Goal: Task Accomplishment & Management: Complete application form

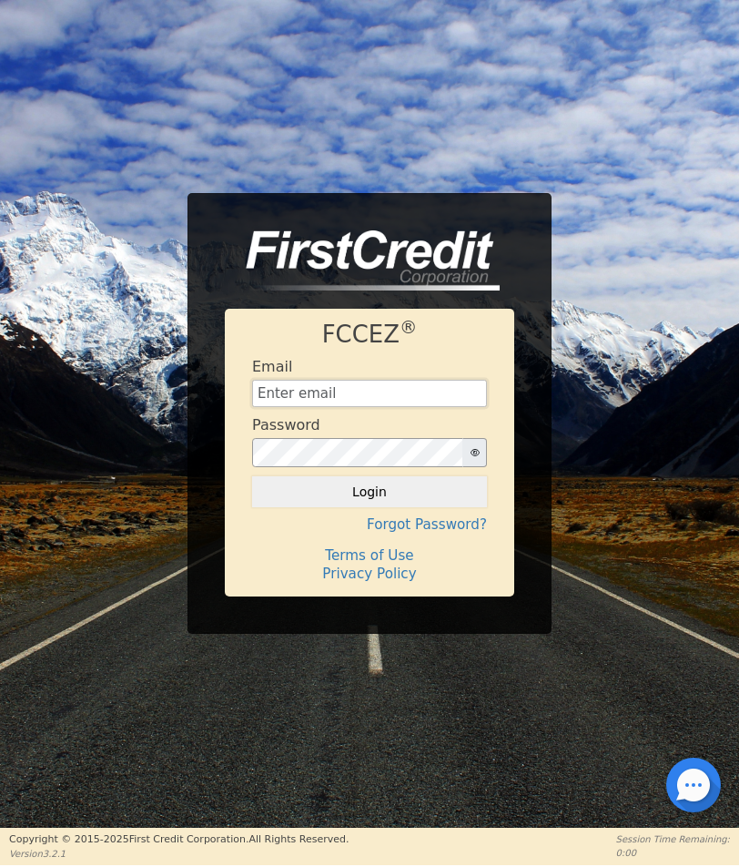
click at [338, 384] on input "text" at bounding box center [369, 393] width 235 height 27
type input "zachbays2016@gmail.com"
click at [252, 476] on button "Login" at bounding box center [369, 491] width 235 height 31
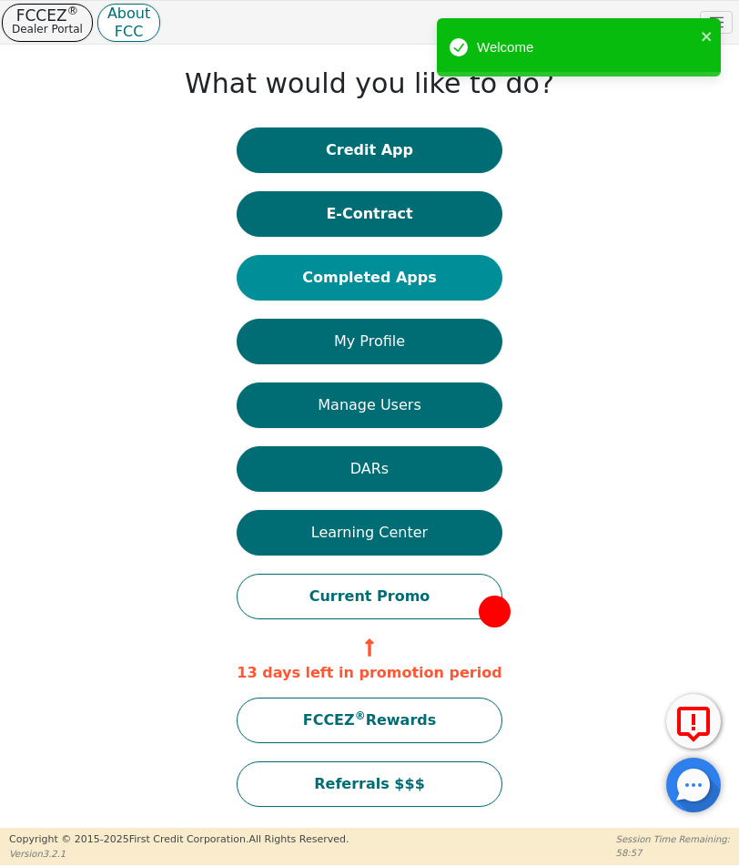
click at [390, 286] on button "Completed Apps" at bounding box center [369, 278] width 265 height 46
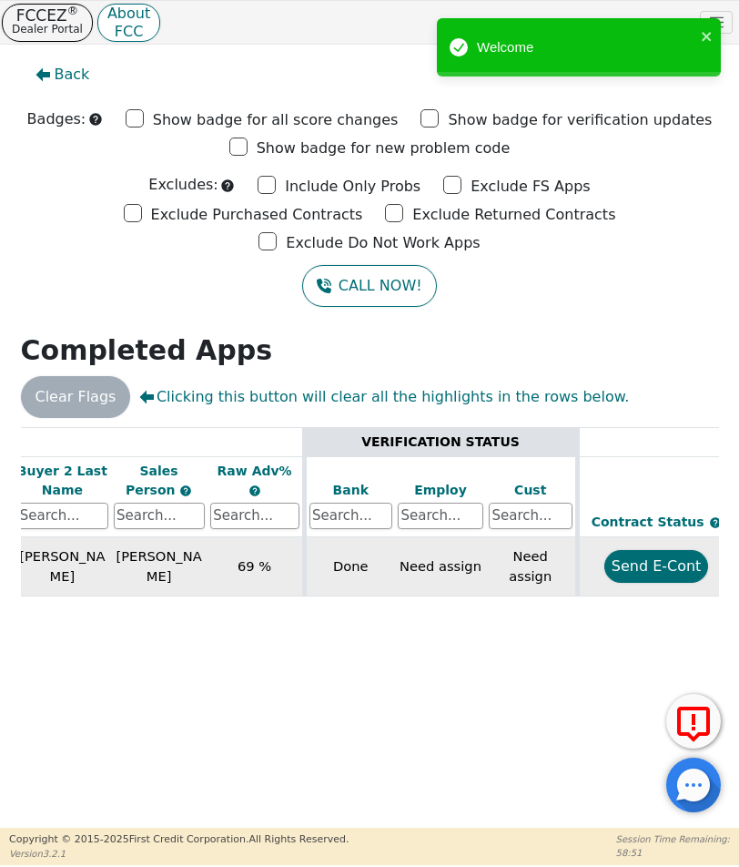
scroll to position [0, 707]
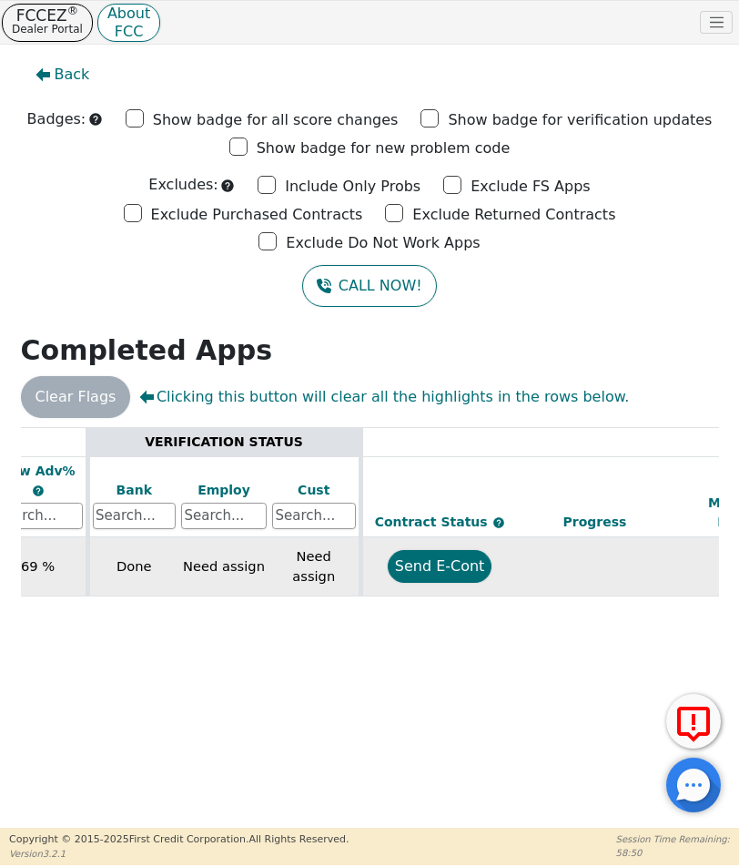
click at [483, 550] on button "Send E-Cont" at bounding box center [440, 566] width 105 height 33
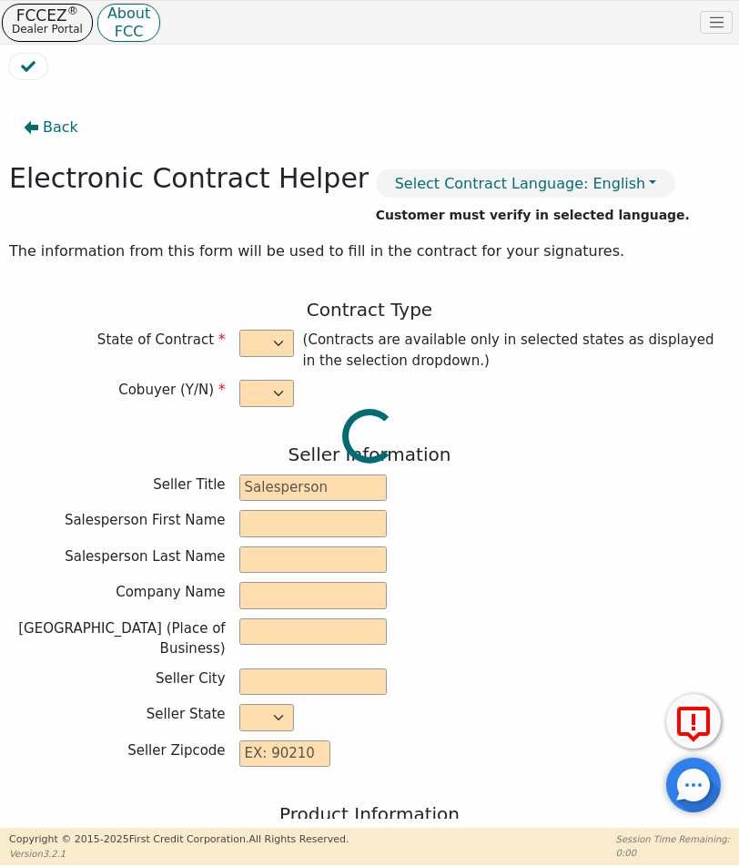
select select "y"
type input "Distributor/ Owner"
type input "Zachary"
type input "Bays"
type input "HYDRO AIR CARE LLC"
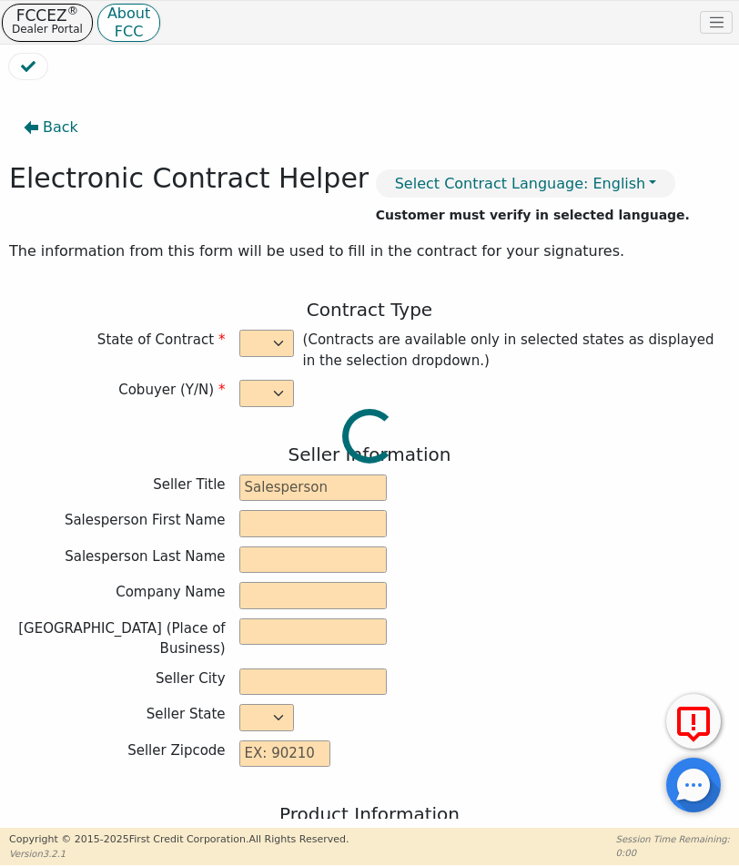
type input "12182 ANCHOR DR SUITE B"
type input "HOWARD"
select select "OH"
type input "43028"
type input "[PERSON_NAME]"
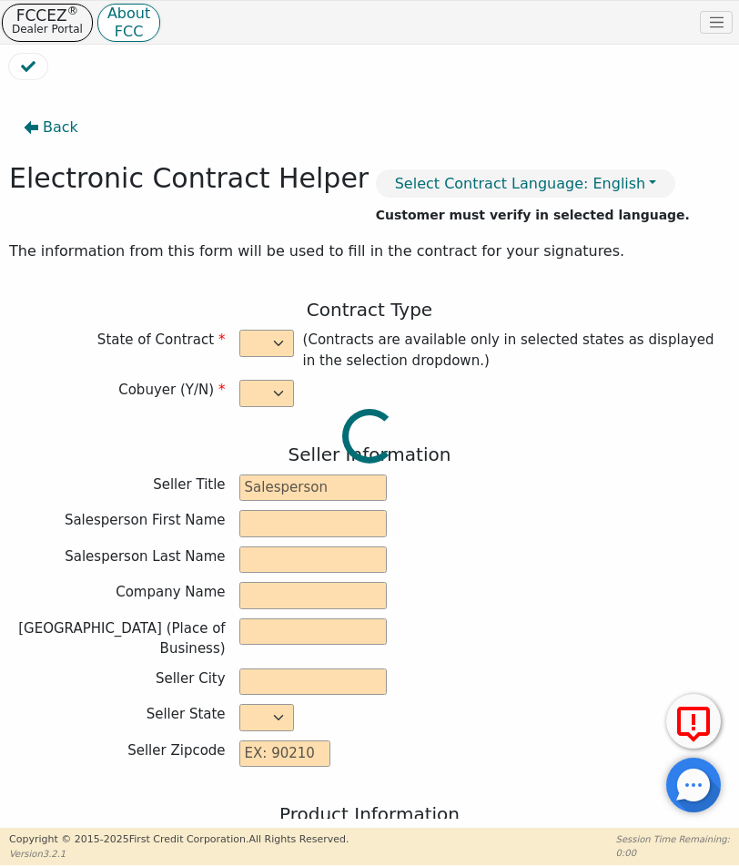
type input "[PERSON_NAME]"
type input "angiewirth@me.com"
type input "[PERSON_NAME]"
type input "angelawirth@yahoo.com"
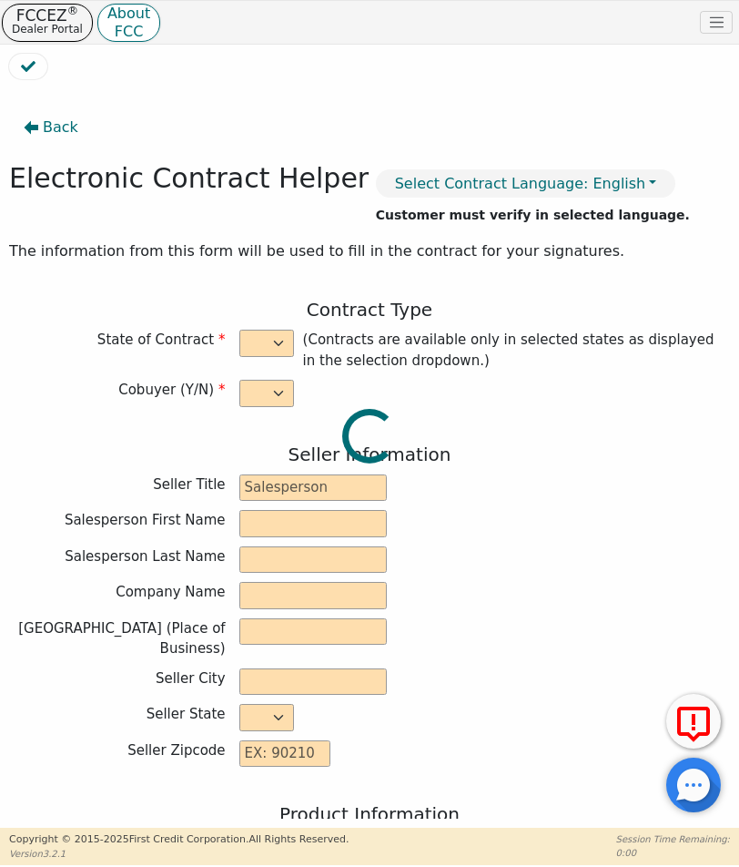
type input "2306 E Messner Rd"
type input "Wooster"
select select "OH"
type input "44691"
type input "2025-08-19"
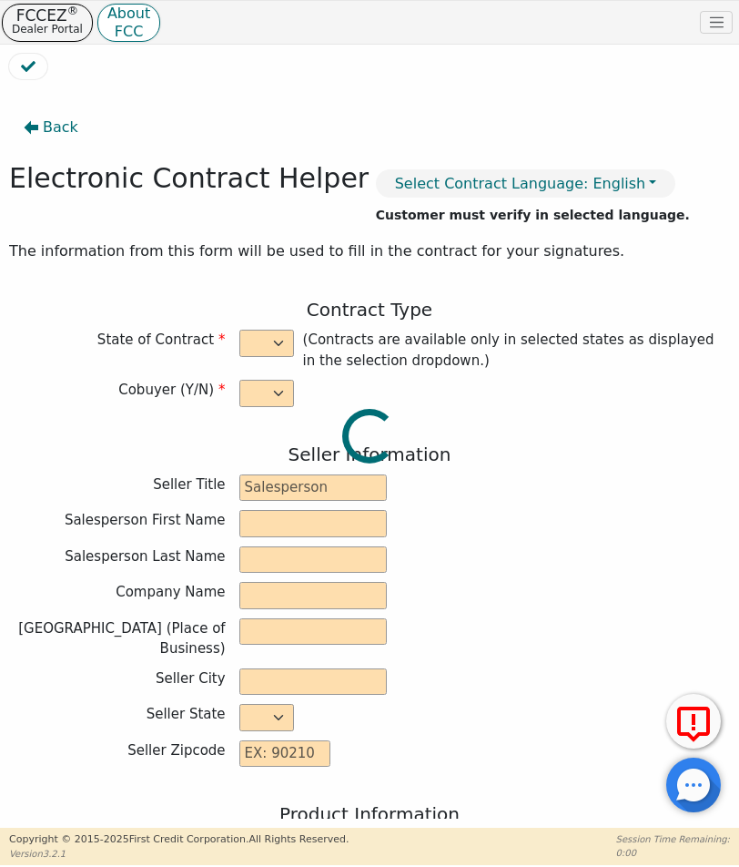
type input "21.98"
type input "2025-09-01"
type input "36"
type input "0"
type input "3748.00"
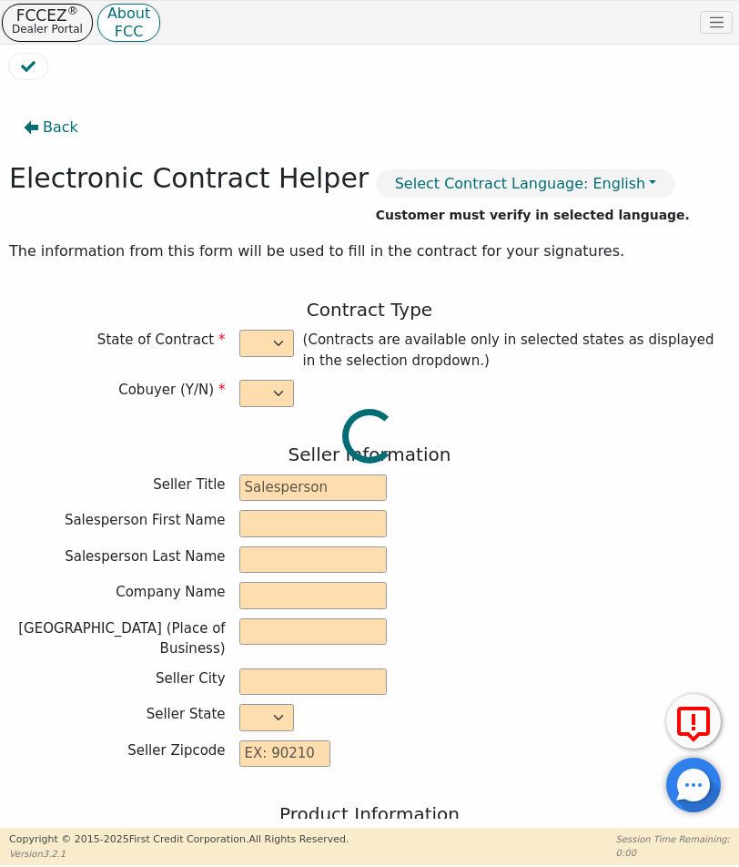
type input "0.00"
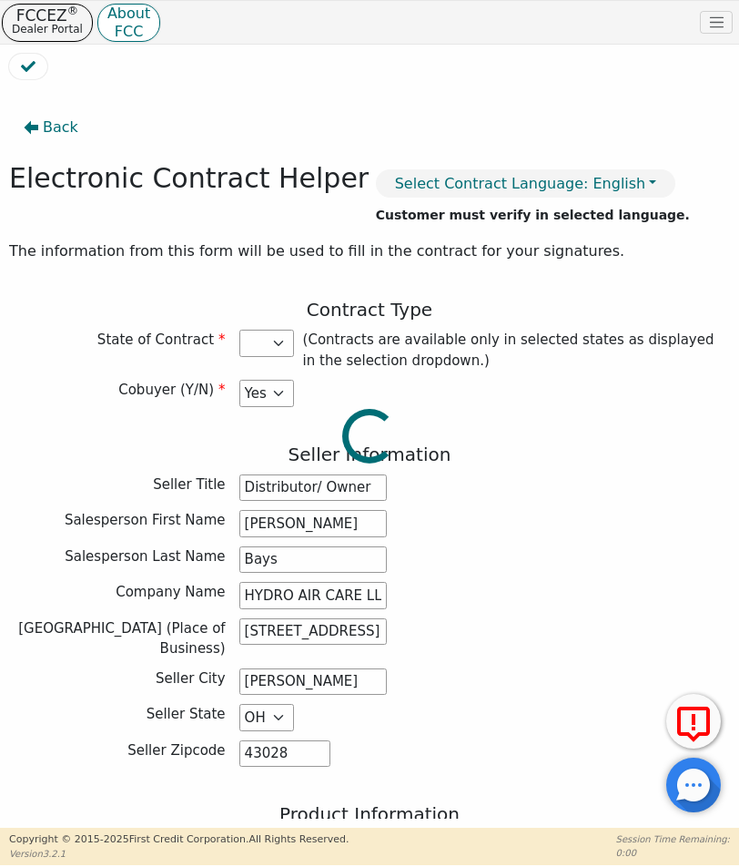
type input "3748.00"
select select "OH"
click at [273, 344] on select "AL AR AZ CA CO CT DE FL GA HI IA ID IL IN KS KY LA MA MD MI MN MO MS MT NC NJ N…" at bounding box center [266, 343] width 55 height 27
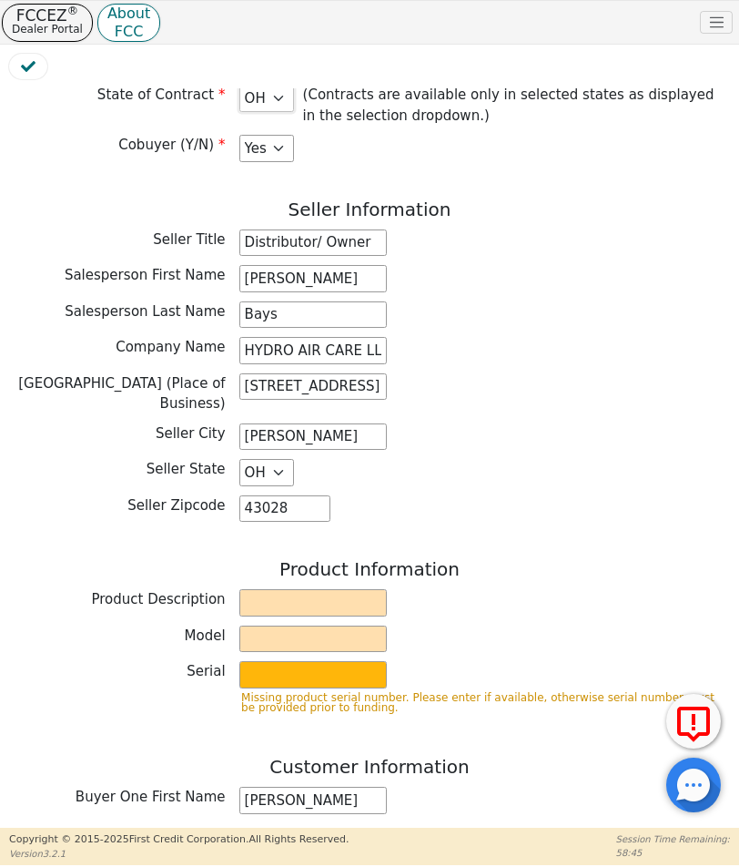
scroll to position [346, 0]
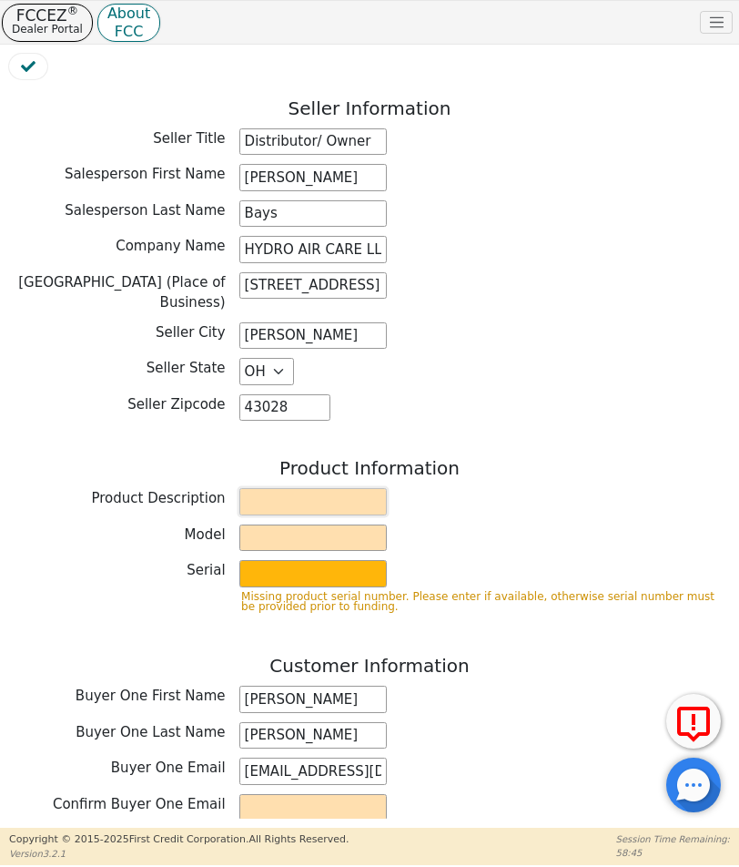
click at [300, 492] on input "text" at bounding box center [312, 501] width 147 height 27
type input "Rainbow"
click at [307, 524] on input "text" at bounding box center [312, 537] width 147 height 27
type input "SRX"
click at [317, 570] on input "text" at bounding box center [312, 573] width 147 height 27
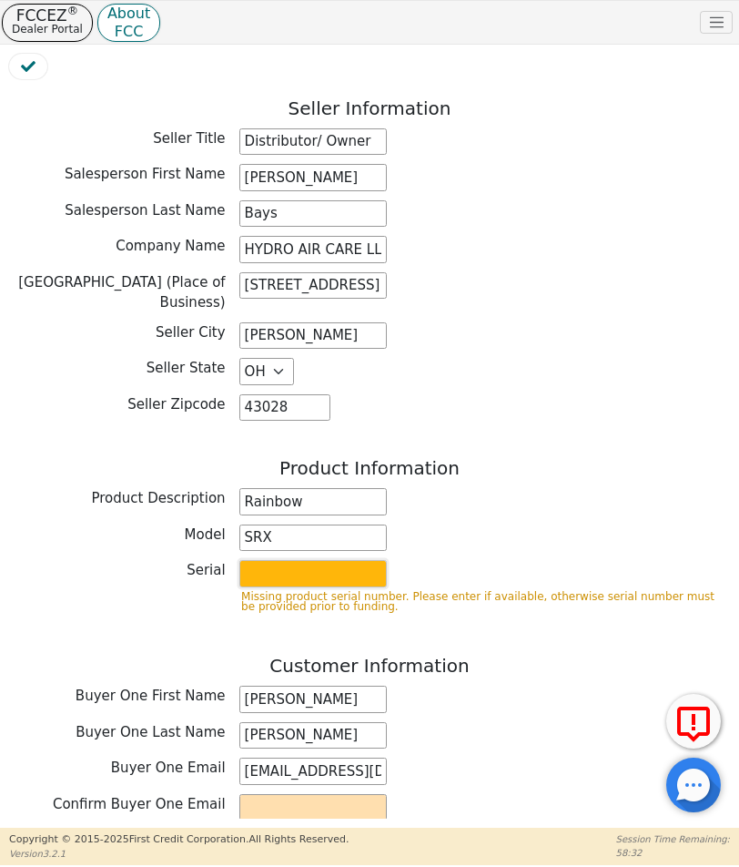
type input "22782885"
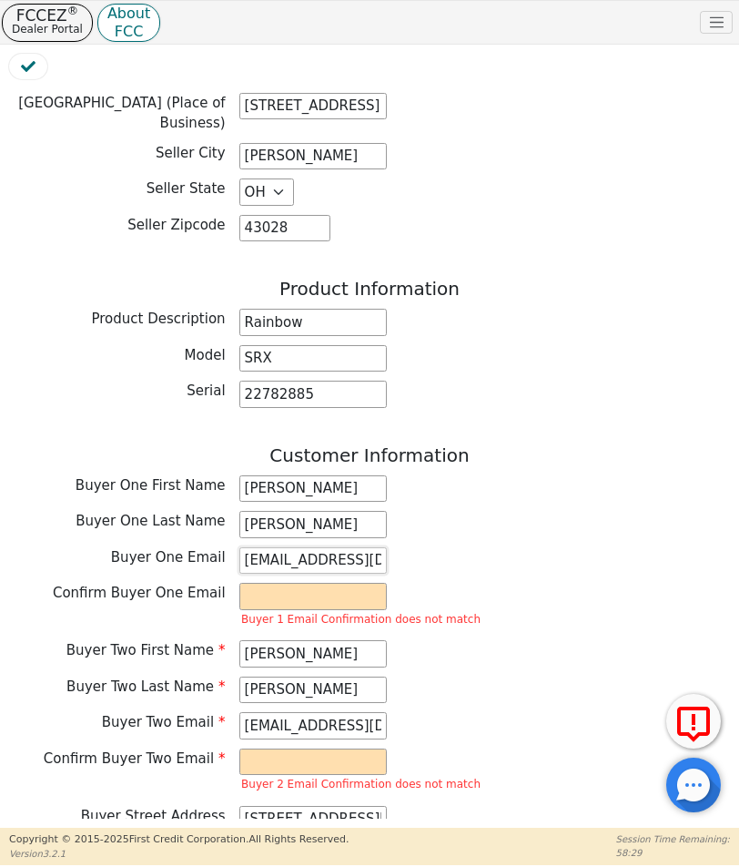
scroll to position [528, 0]
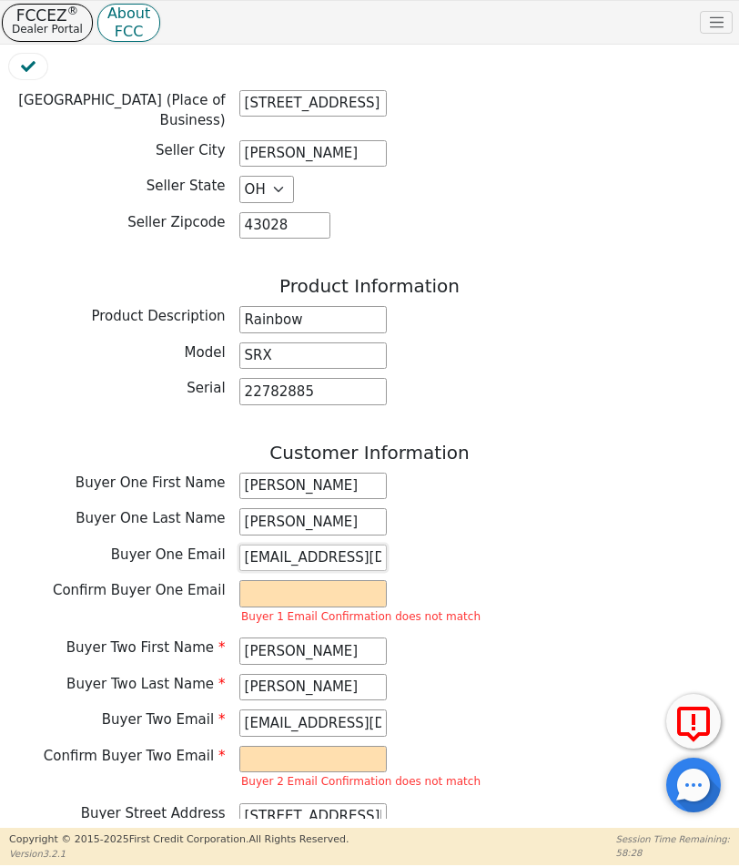
drag, startPoint x: 374, startPoint y: 549, endPoint x: 222, endPoint y: 537, distance: 152.5
click at [222, 544] on div "Buyer One Email angiewirth@me.com" at bounding box center [369, 557] width 721 height 27
click at [302, 589] on input "email" at bounding box center [312, 593] width 147 height 27
paste input "angiewirth@me.com"
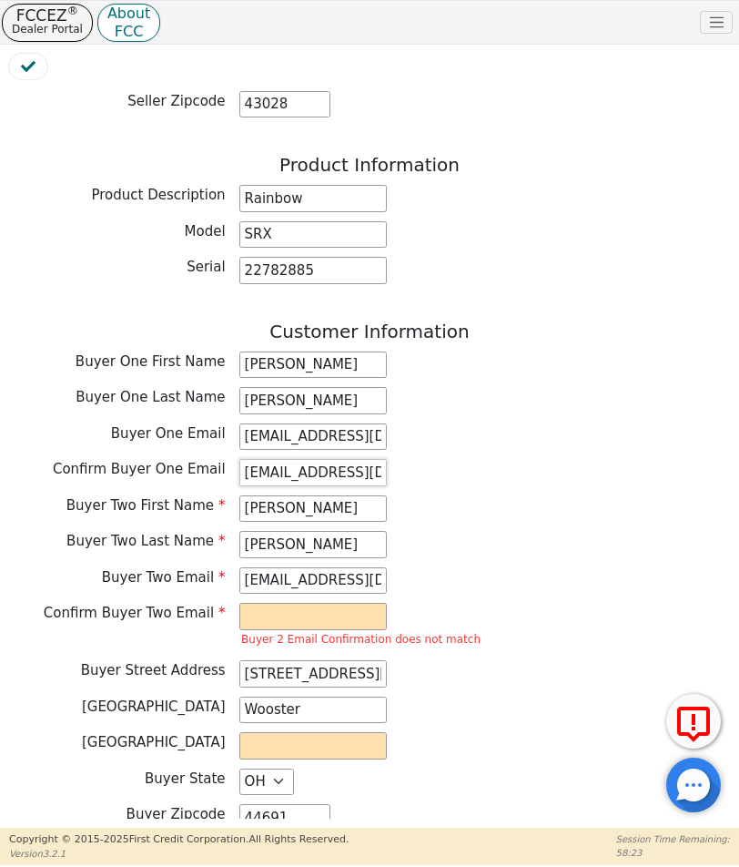
scroll to position [673, 0]
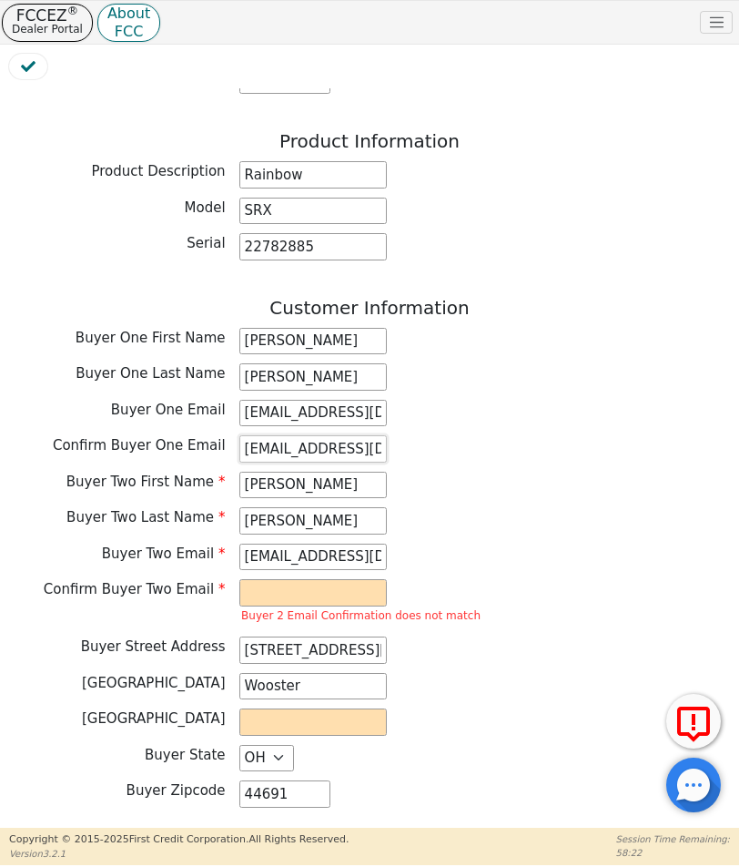
type input "angiewirth@me.com"
click at [377, 544] on input "angelawirth@yahoo.com" at bounding box center [312, 557] width 147 height 27
click at [378, 544] on input "angelawirth@yahoo.com" at bounding box center [312, 557] width 147 height 27
drag, startPoint x: 378, startPoint y: 543, endPoint x: 215, endPoint y: 544, distance: 163.0
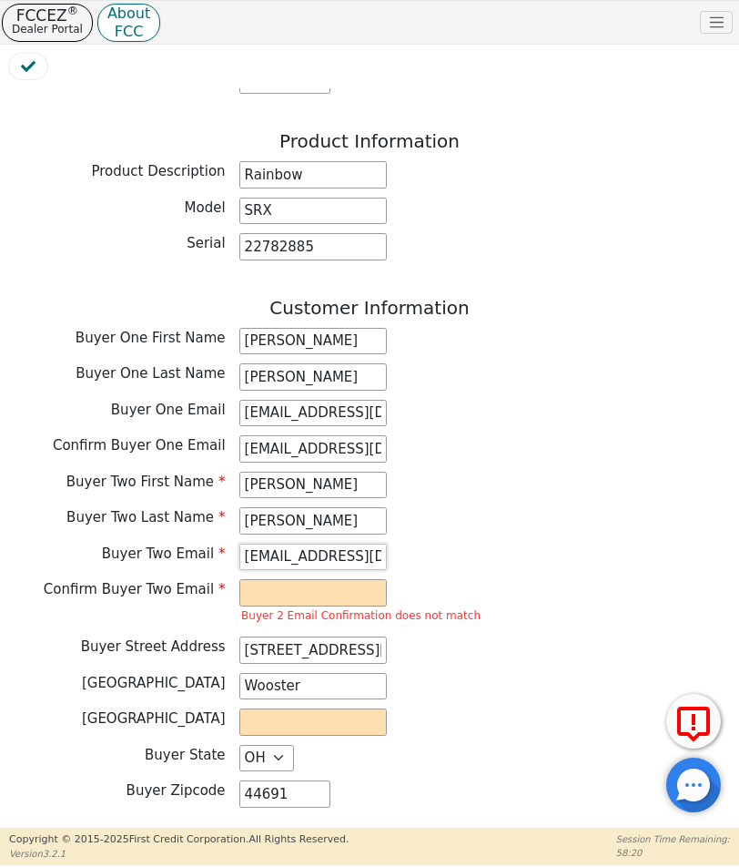
click at [215, 544] on div "Buyer Two Email angelawirth@yahoo.com" at bounding box center [369, 557] width 721 height 27
click at [302, 579] on input "email" at bounding box center [312, 592] width 147 height 27
paste input "angelawirth@yahoo.com"
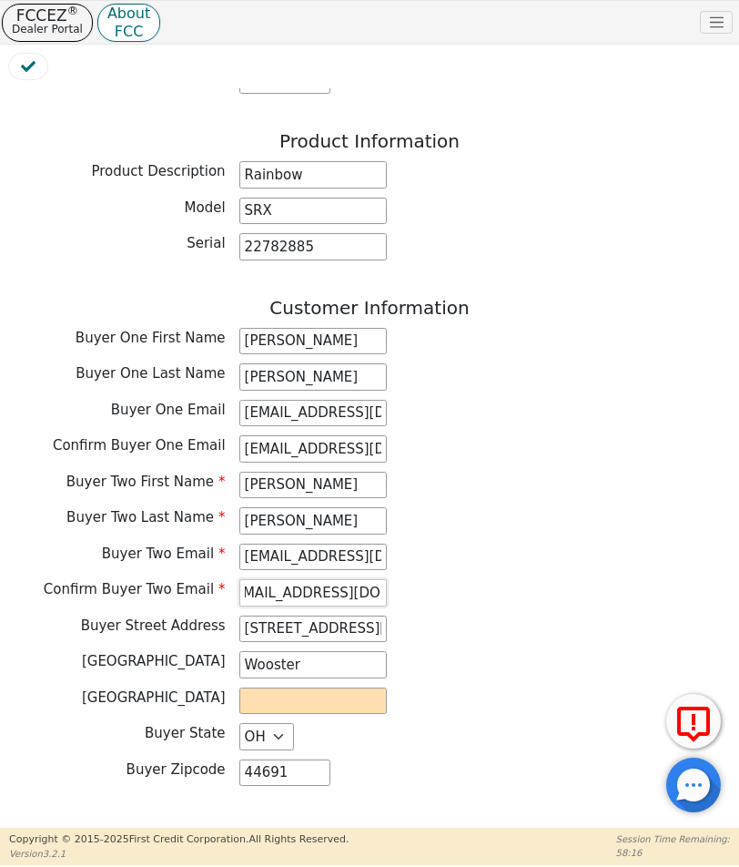
type input "angelawirth@yahoo.com"
drag, startPoint x: 322, startPoint y: 685, endPoint x: 330, endPoint y: 664, distance: 22.5
click at [322, 687] on input "text" at bounding box center [312, 700] width 147 height 27
type input "Wayne"
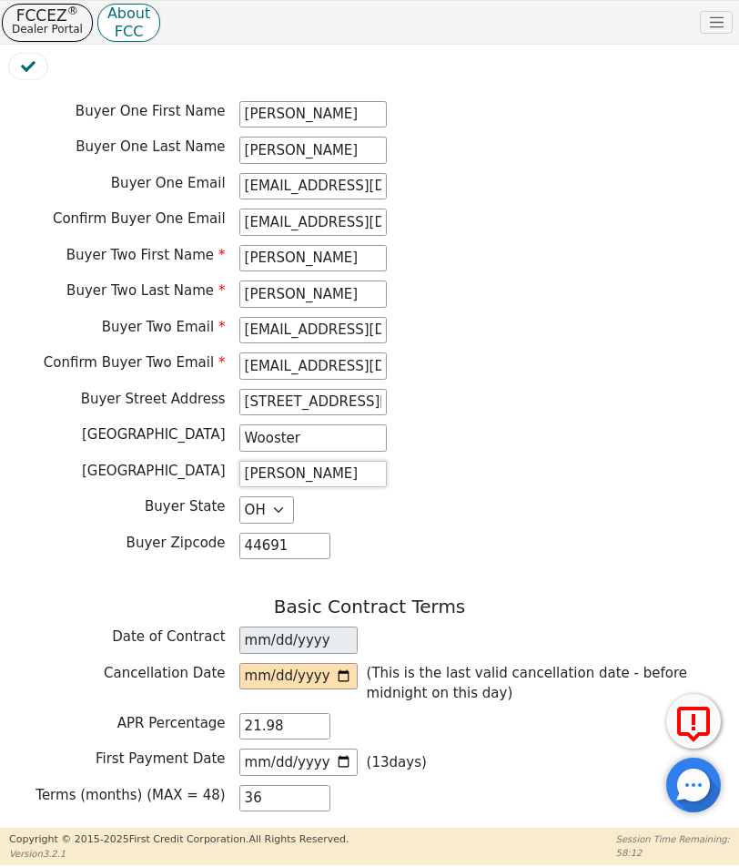
scroll to position [965, 0]
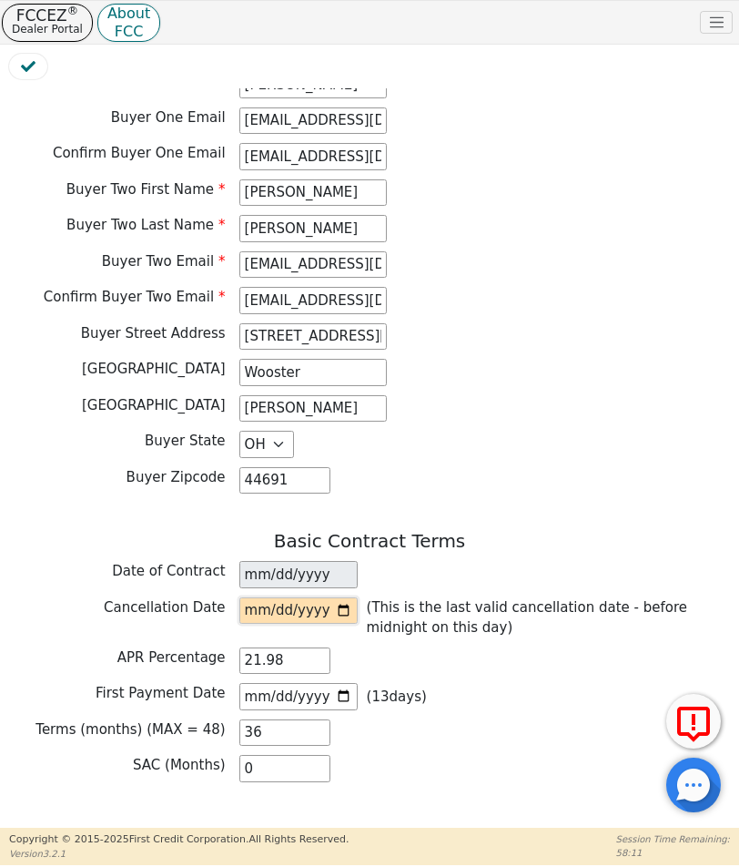
click at [298, 597] on input "date" at bounding box center [298, 610] width 118 height 27
click at [340, 597] on input "date" at bounding box center [298, 610] width 118 height 27
type input "2025-08-22"
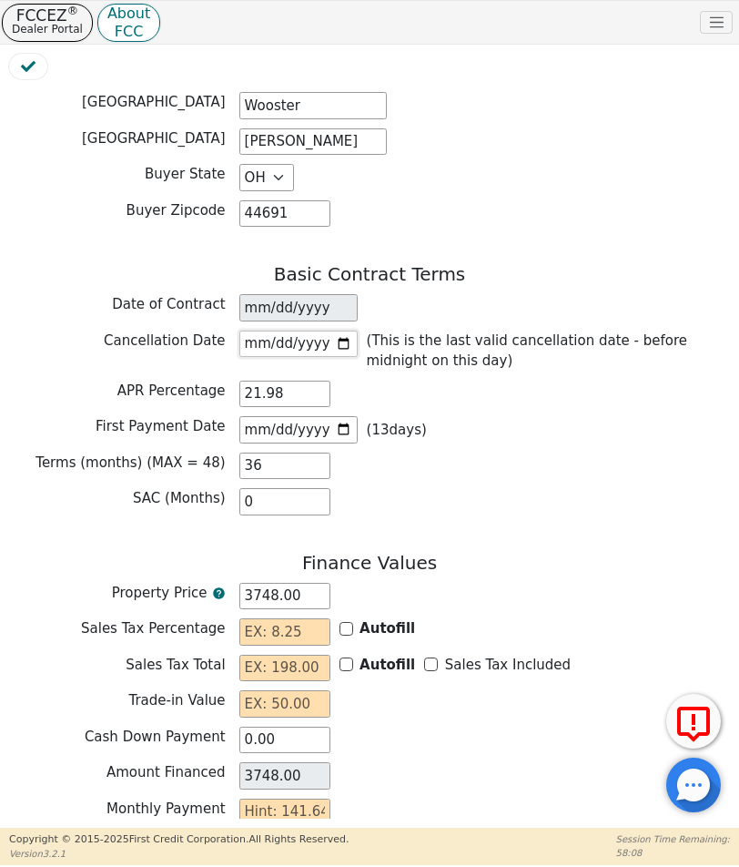
scroll to position [1237, 0]
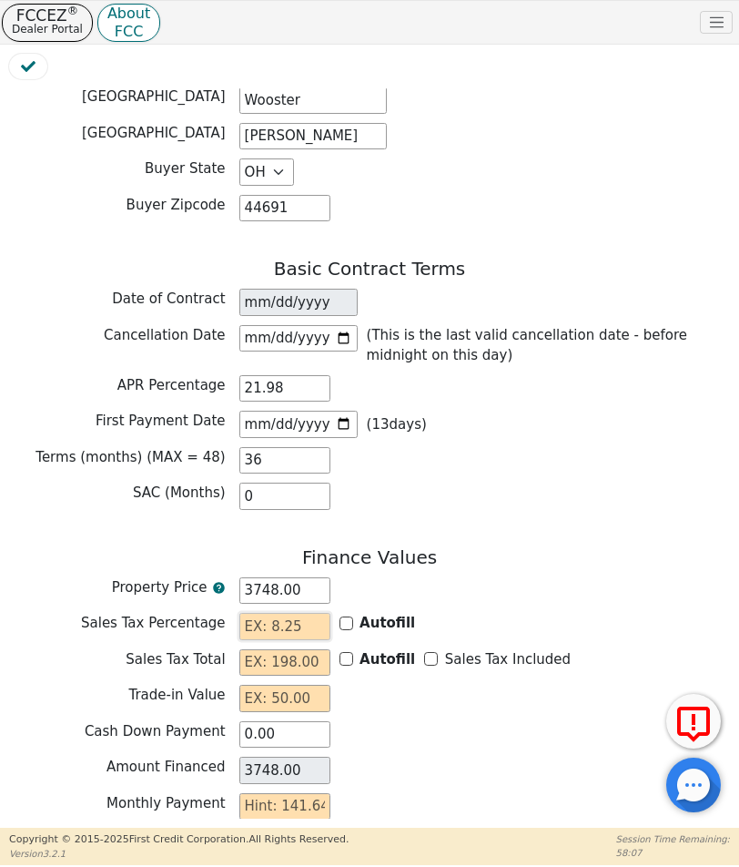
click at [290, 617] on input "text" at bounding box center [284, 626] width 91 height 27
type input "7.25"
click at [310, 649] on input "text" at bounding box center [284, 662] width 91 height 27
type input "271.73"
type input "4019.73"
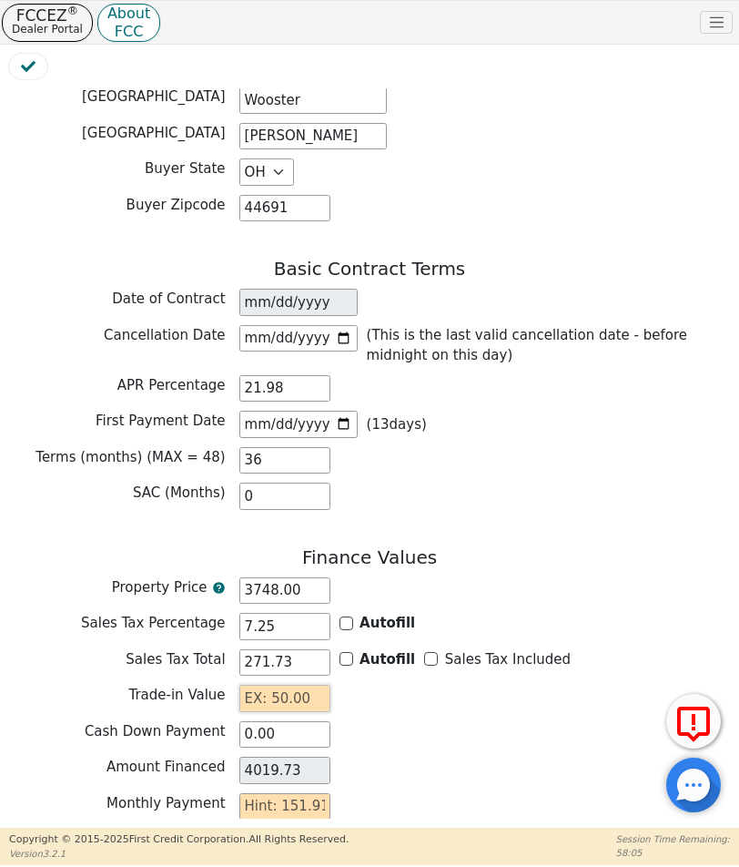
click at [294, 690] on input "text" at bounding box center [284, 698] width 91 height 27
type input "0.00"
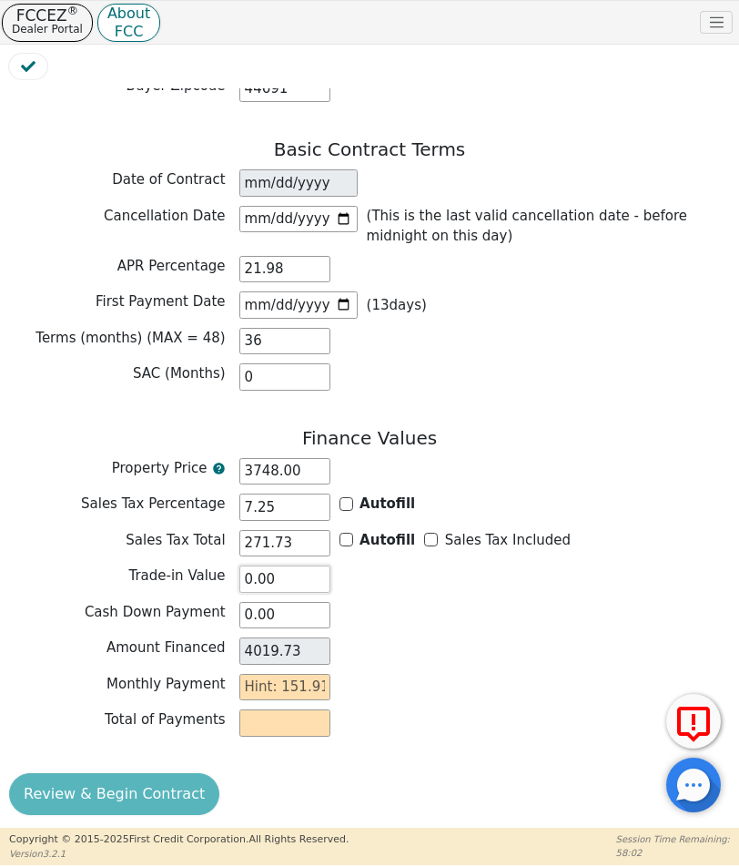
scroll to position [1355, 0]
click at [300, 679] on input "text" at bounding box center [284, 687] width 91 height 27
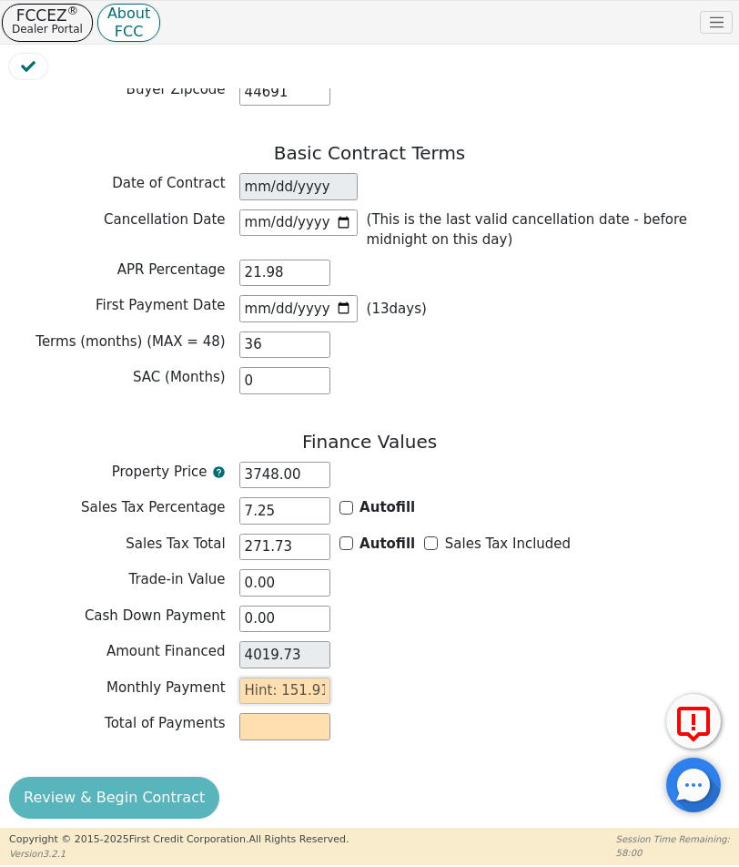
type input "153.47"
type input "5524.92"
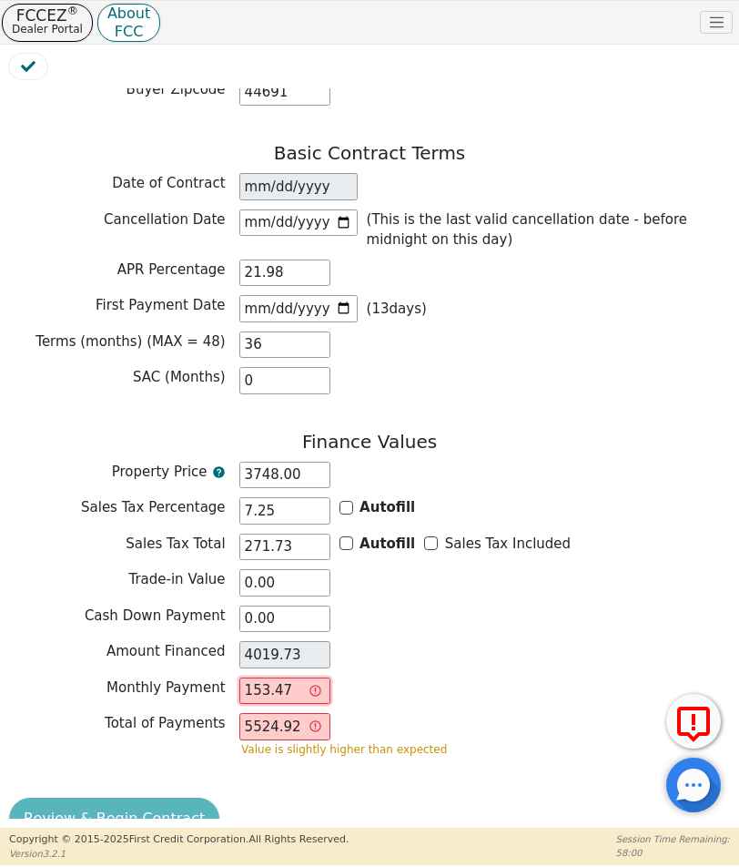
scroll to position [1352, 0]
click at [169, 798] on div "Review & Begin Contract" at bounding box center [369, 821] width 721 height 46
click at [334, 755] on div "Finance Values Property Price 3748.00 Sales Tax Percentage 7.25 Autofill Sales …" at bounding box center [369, 602] width 721 height 340
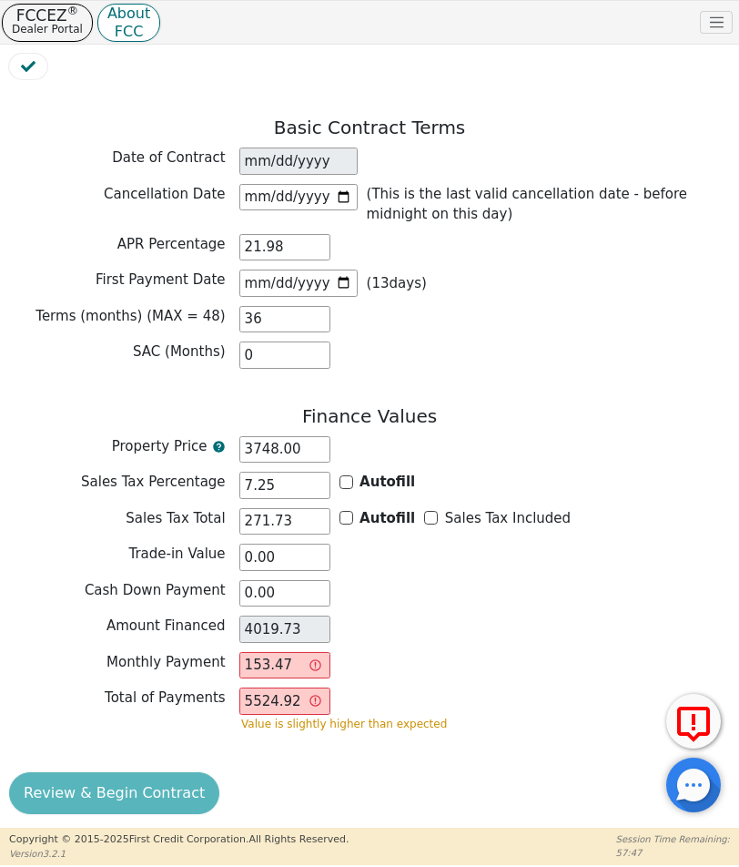
click at [369, 719] on p "Value is slightly higher than expected" at bounding box center [344, 724] width 206 height 10
click at [75, 777] on div "Review & Begin Contract" at bounding box center [369, 795] width 721 height 46
click at [300, 472] on input "7.25" at bounding box center [284, 485] width 91 height 27
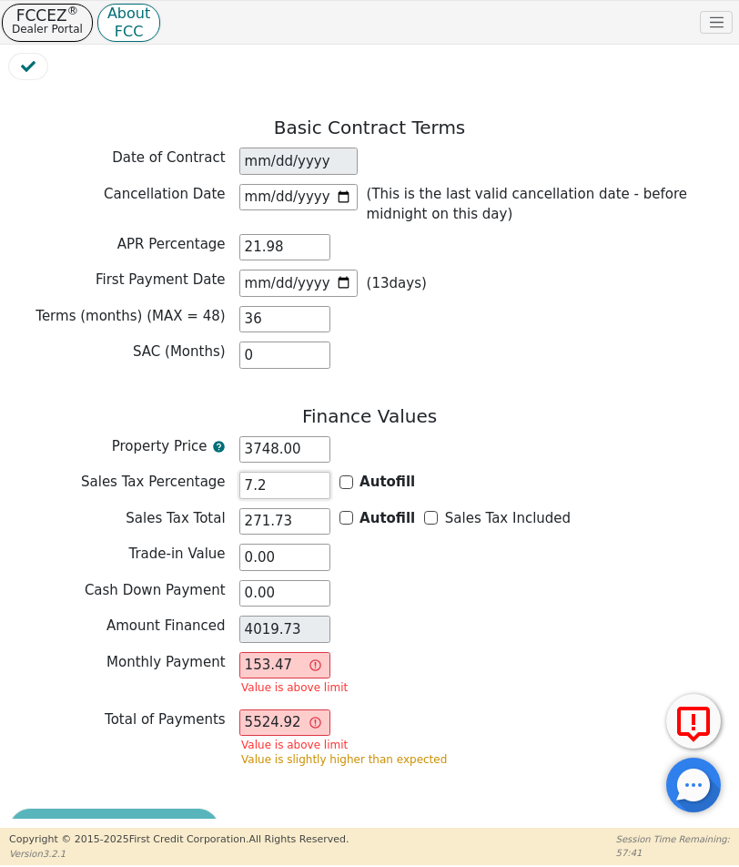
type input "7.25"
click at [377, 563] on div "Finance Values Property Price 3748.00 Sales Tax Percentage 7.25 Autofill Sales …" at bounding box center [369, 593] width 721 height 376
click at [305, 652] on input "153.47" at bounding box center [284, 665] width 91 height 27
type input "0.00"
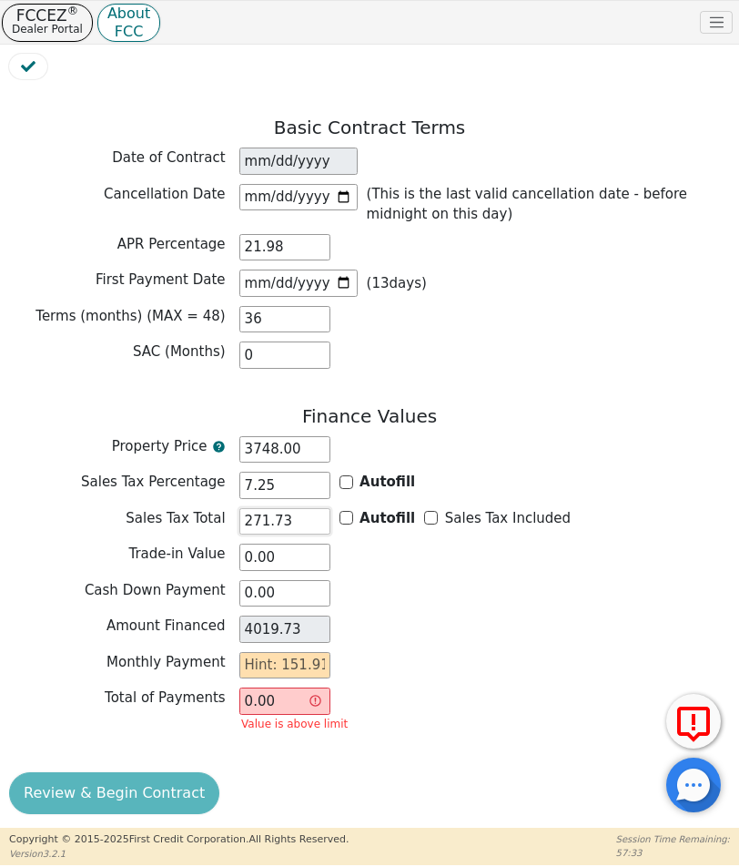
drag, startPoint x: 263, startPoint y: 511, endPoint x: 232, endPoint y: 513, distance: 31.0
click at [232, 513] on div "Sales Tax Total 271.73 Autofill Sales Tax Included" at bounding box center [369, 521] width 721 height 27
type input "0.00"
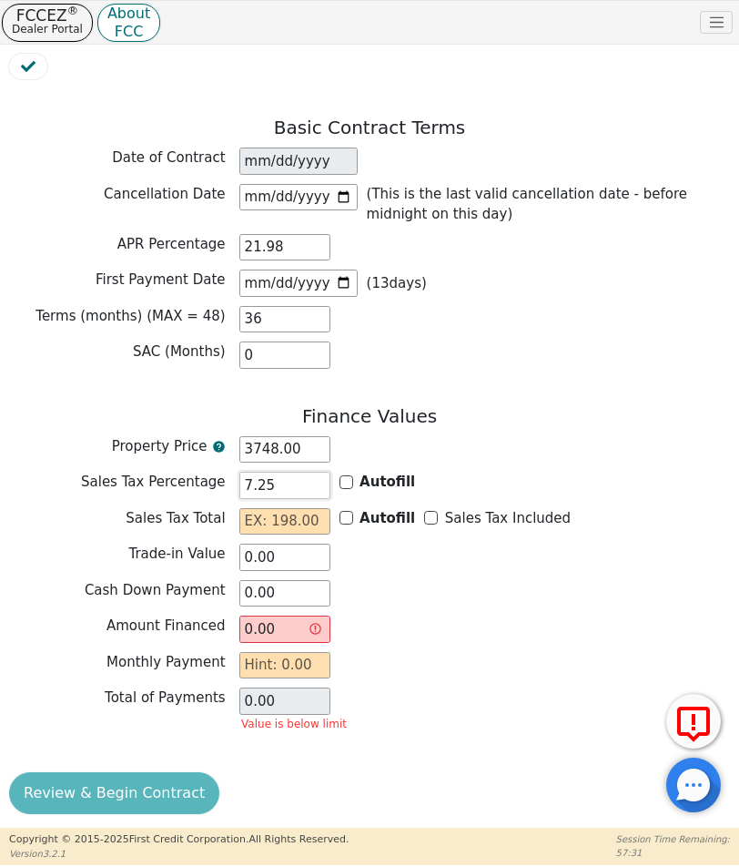
click at [286, 474] on input "7.25" at bounding box center [284, 485] width 91 height 27
drag, startPoint x: 283, startPoint y: 473, endPoint x: 201, endPoint y: 475, distance: 82.0
click at [201, 475] on div "Sales Tax Percentage 7.25 Autofill" at bounding box center [369, 485] width 721 height 27
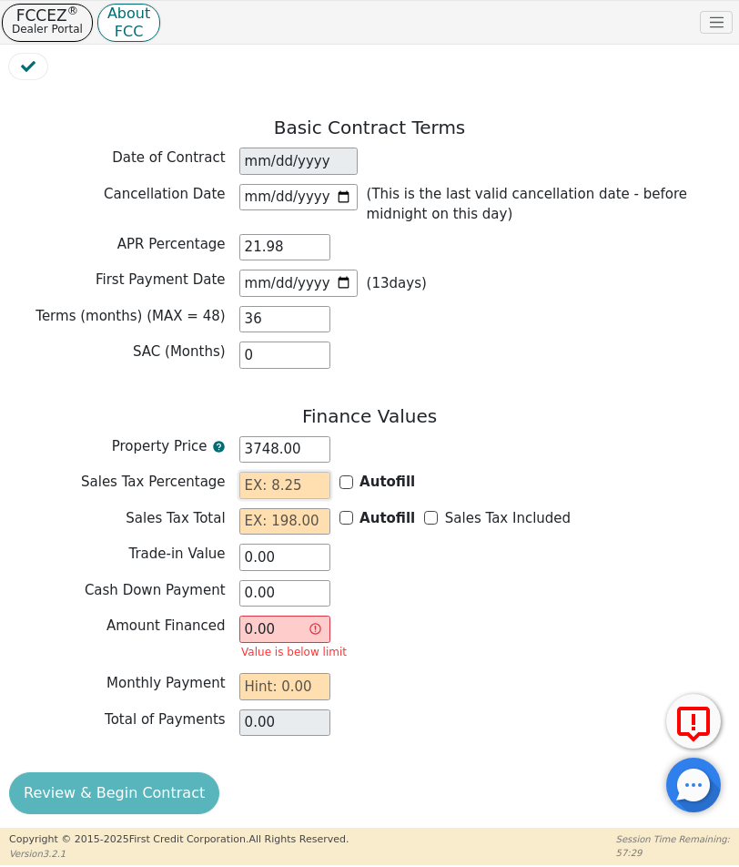
click at [302, 475] on input "text" at bounding box center [284, 485] width 91 height 27
type input "7.25"
click at [304, 508] on input "text" at bounding box center [284, 521] width 91 height 27
type input "271.73"
type input "4019.73"
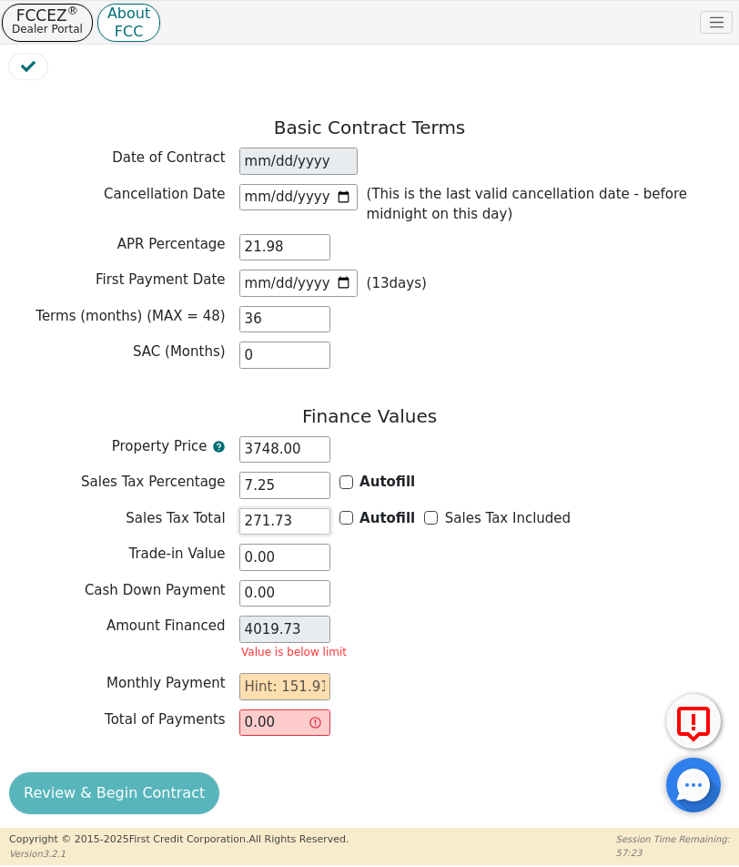
drag, startPoint x: 269, startPoint y: 507, endPoint x: 234, endPoint y: 506, distance: 35.5
click at [235, 508] on div "Sales Tax Total 271.73 Autofill Sales Tax Included" at bounding box center [369, 521] width 721 height 27
type input "0.00"
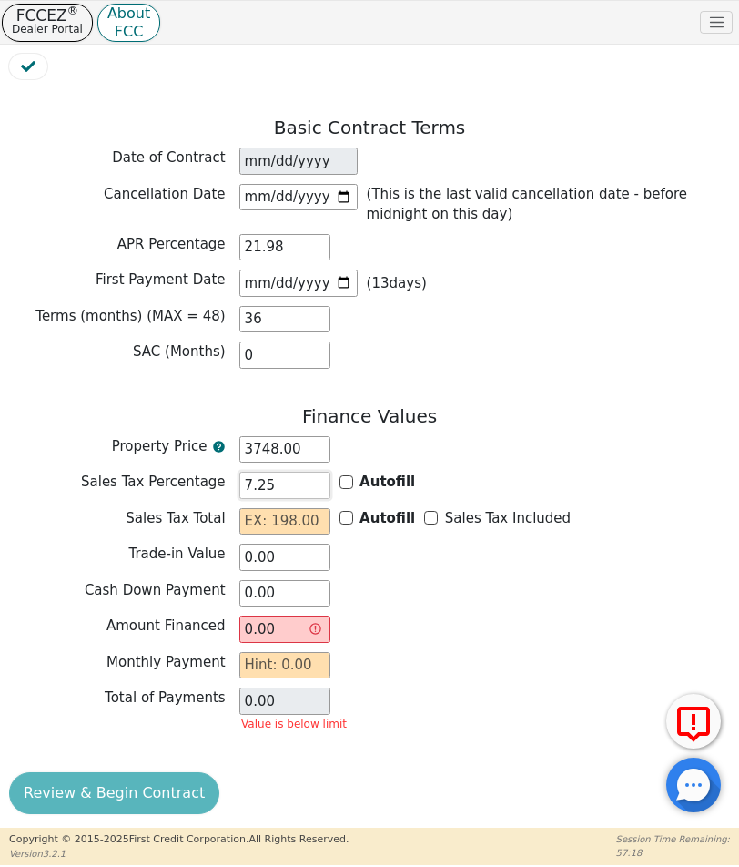
drag, startPoint x: 302, startPoint y: 471, endPoint x: 234, endPoint y: 475, distance: 68.4
click at [234, 476] on div "Sales Tax Percentage 7.25 Autofill" at bounding box center [369, 485] width 721 height 27
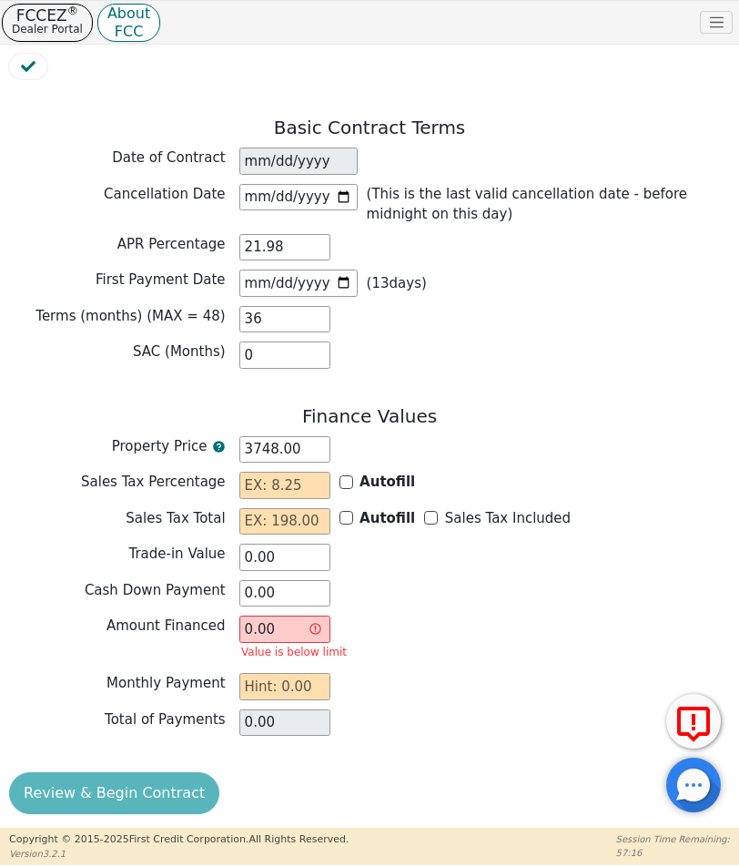
click at [335, 647] on p "Value is below limit" at bounding box center [294, 652] width 106 height 10
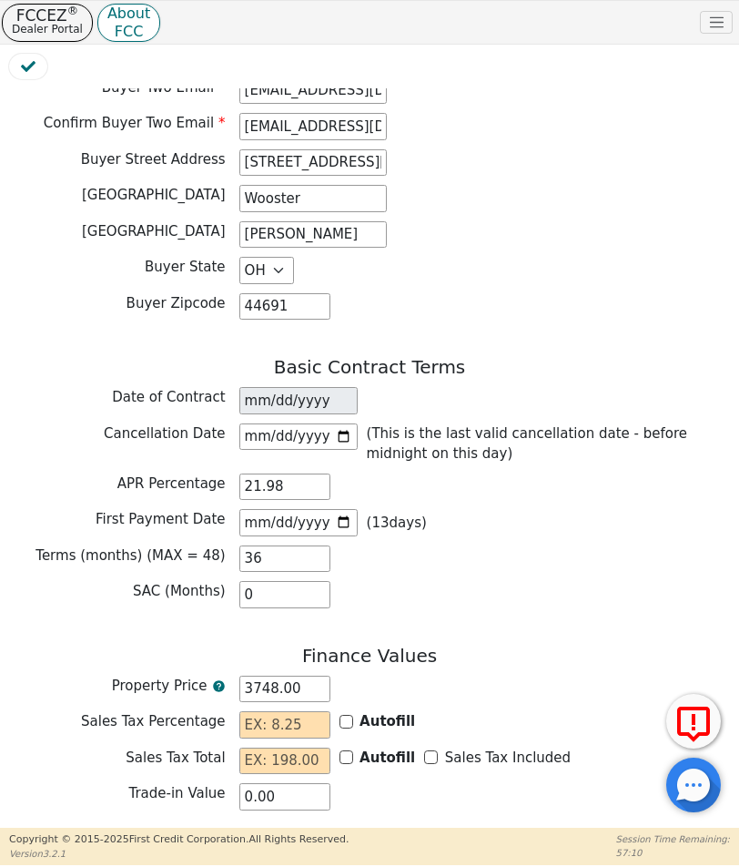
scroll to position [1138, 0]
click at [344, 510] on input "2025-09-01" at bounding box center [298, 523] width 118 height 27
type input "2025-09-18"
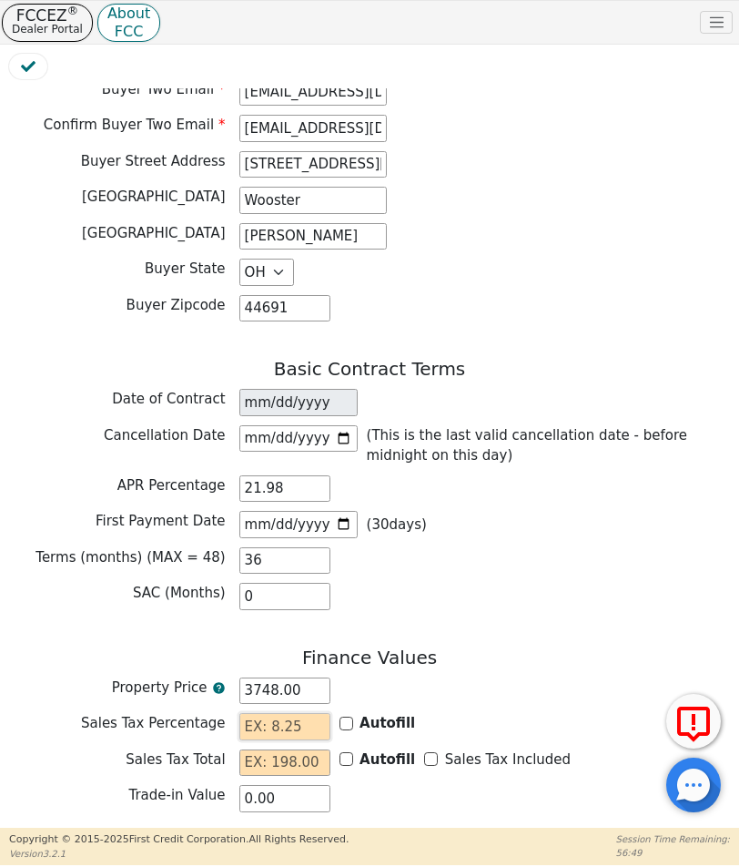
click at [303, 715] on input "text" at bounding box center [284, 726] width 91 height 27
type input "7.25"
click at [342, 716] on div "Autofill" at bounding box center [378, 723] width 76 height 21
click at [344, 716] on input "Autofill" at bounding box center [347, 723] width 14 height 14
checkbox input "true"
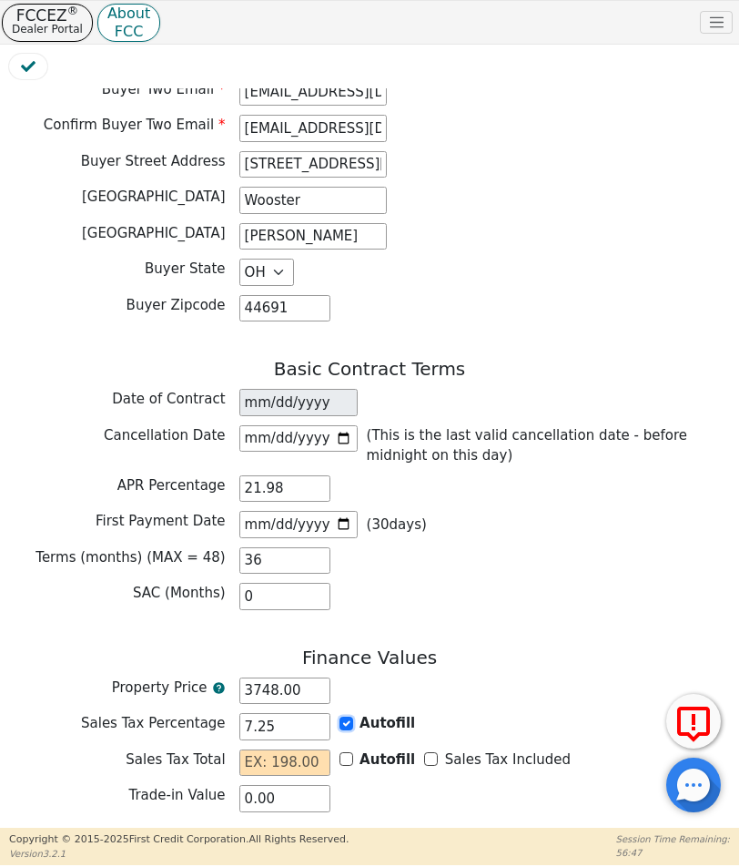
type input "0.00"
click at [342, 716] on input "Autofill" at bounding box center [347, 723] width 14 height 14
checkbox input "false"
click at [309, 716] on input "text" at bounding box center [284, 726] width 91 height 27
type input "7.25"
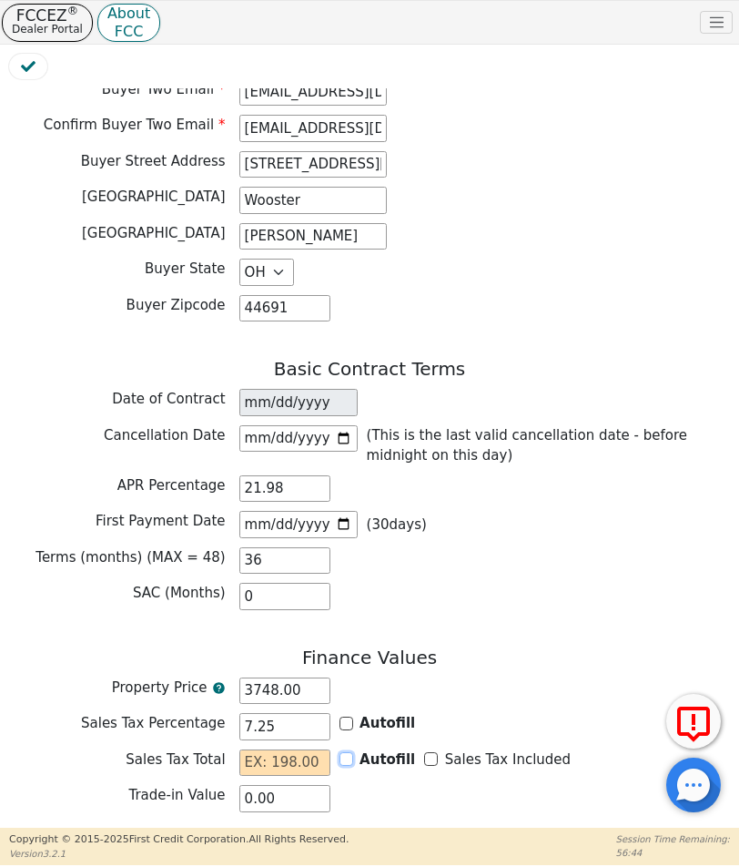
click at [349, 752] on input "Autofill" at bounding box center [347, 759] width 14 height 14
checkbox input "true"
type input "271.73"
type input "4019.73"
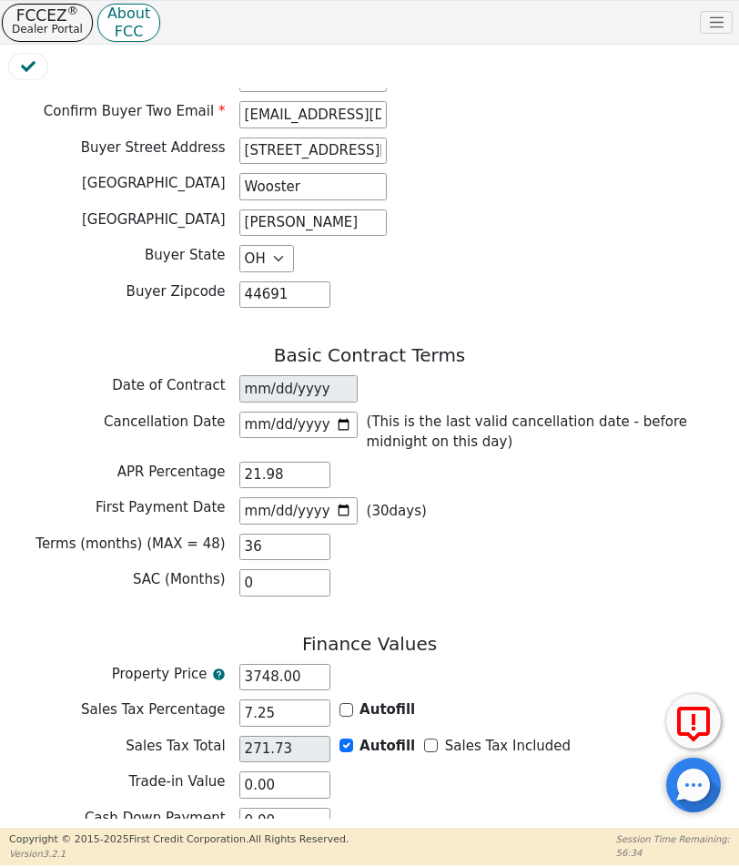
scroll to position [1378, 0]
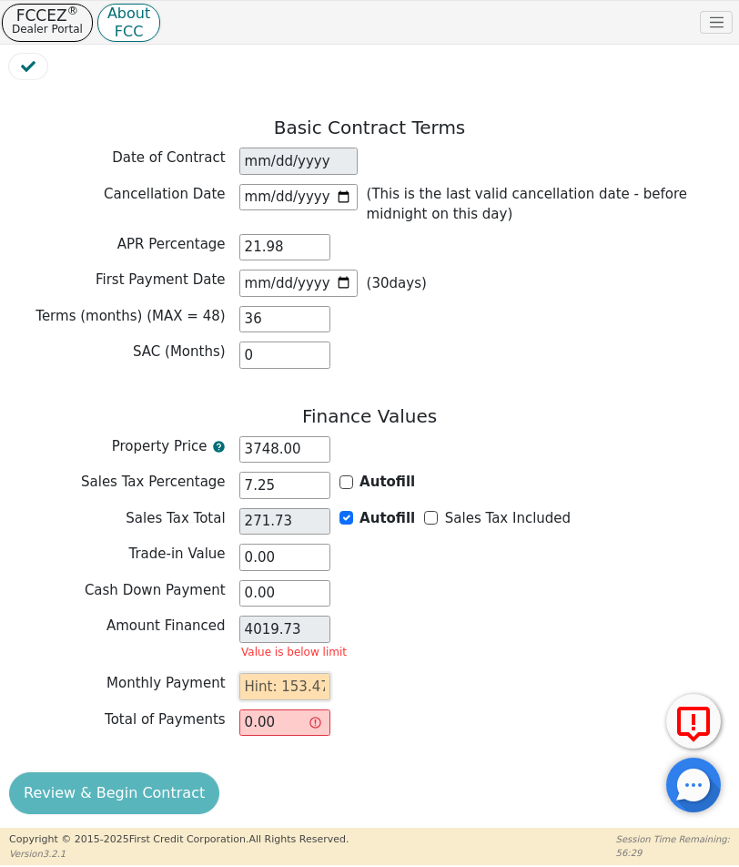
click at [311, 676] on input "text" at bounding box center [284, 686] width 91 height 27
type input "153.47"
type input "5524.92"
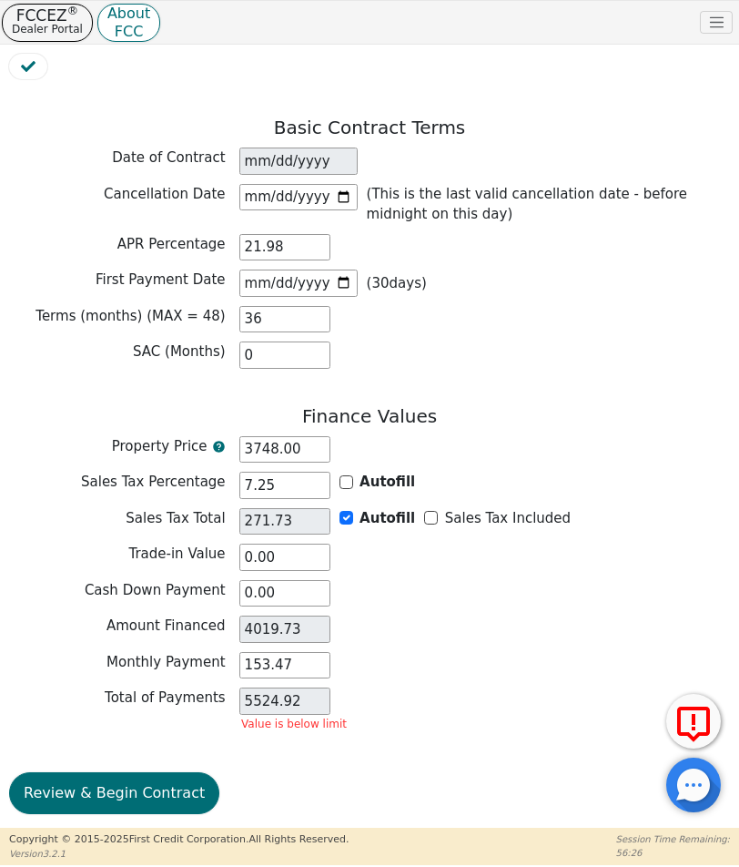
click at [322, 719] on p "Value is below limit" at bounding box center [294, 724] width 106 height 10
click at [189, 687] on div "Total of Payments 5524.92 Value is below limit" at bounding box center [369, 711] width 721 height 48
click at [195, 689] on span "Total of Payments" at bounding box center [165, 697] width 121 height 16
click at [182, 777] on button "Review & Begin Contract" at bounding box center [114, 793] width 210 height 42
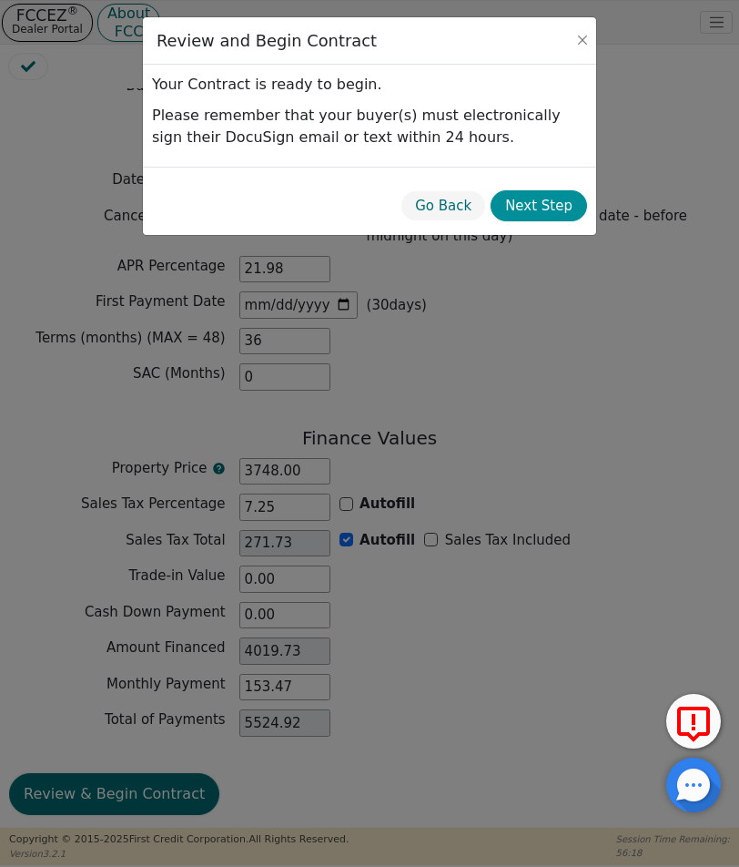
click at [522, 201] on button "Next Step" at bounding box center [539, 206] width 97 height 32
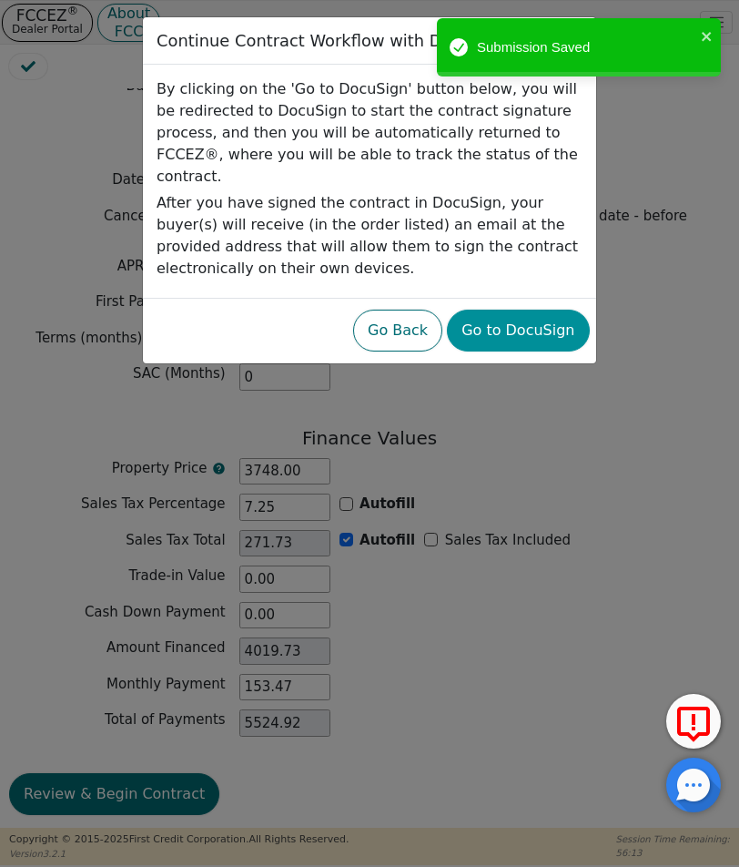
click at [538, 310] on button "Go to DocuSign" at bounding box center [518, 331] width 142 height 42
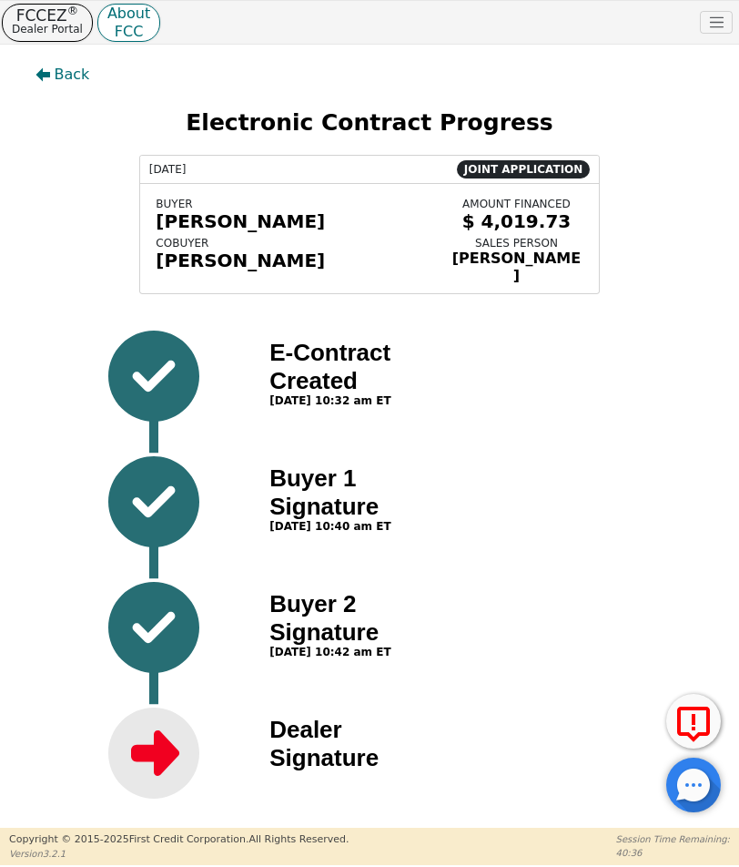
scroll to position [5, 0]
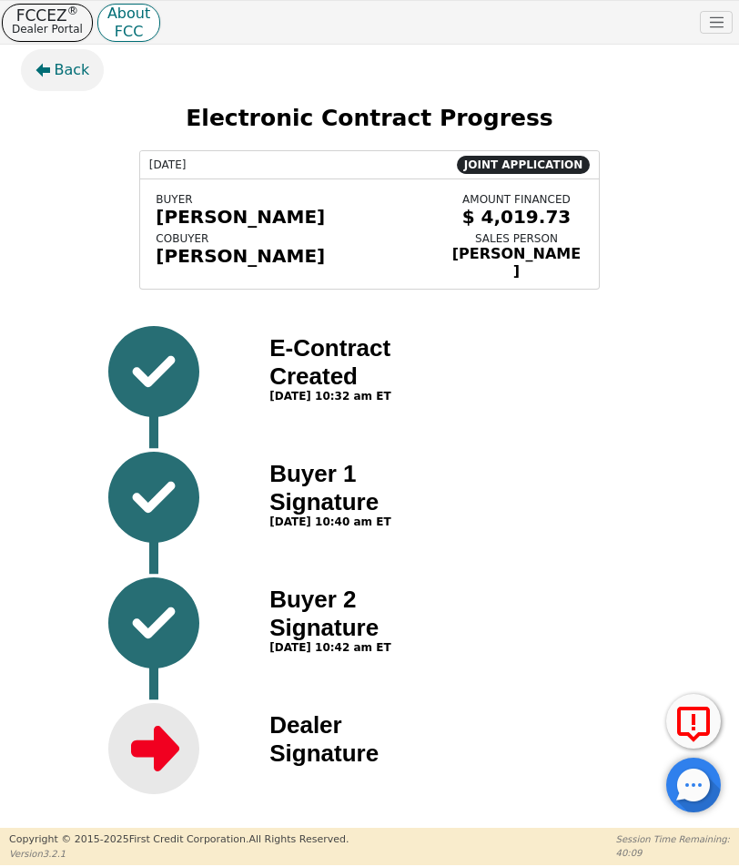
click at [75, 80] on span "Back" at bounding box center [73, 70] width 36 height 22
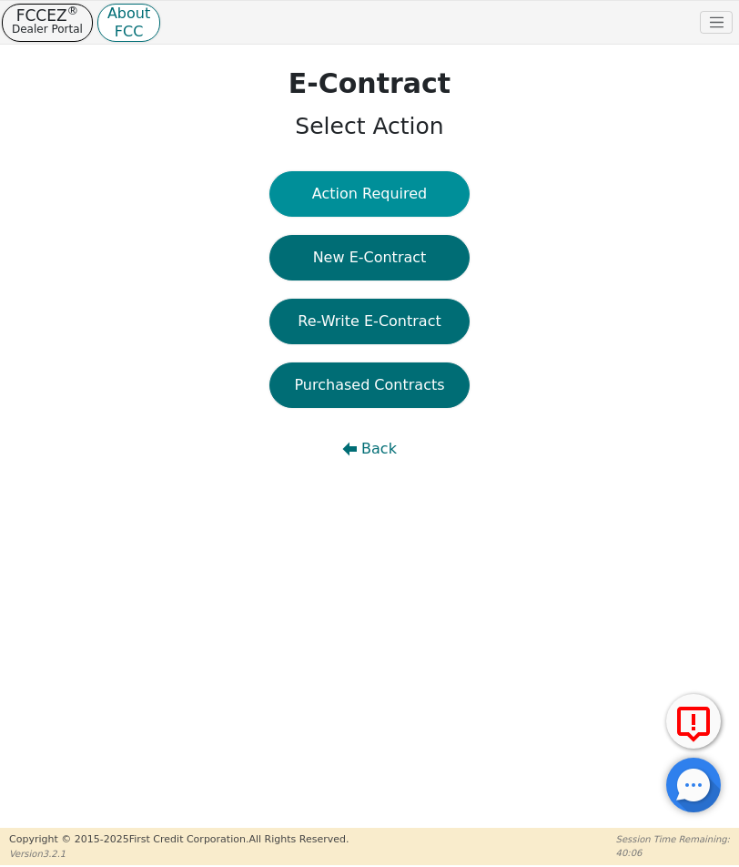
click at [354, 194] on button "Action Required" at bounding box center [369, 194] width 200 height 46
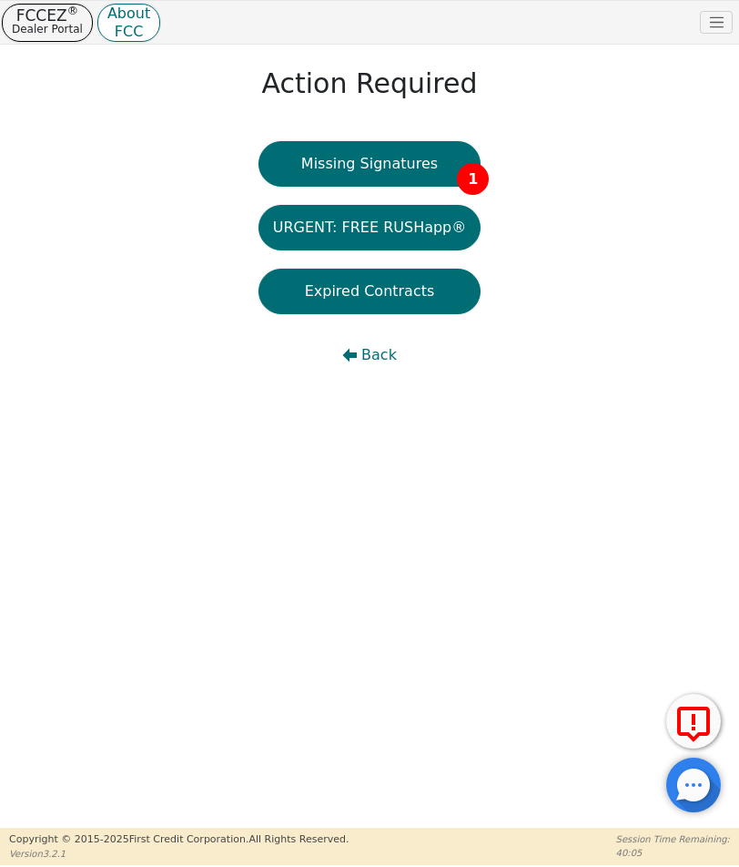
click at [360, 161] on button "Missing Signatures 1" at bounding box center [370, 164] width 223 height 46
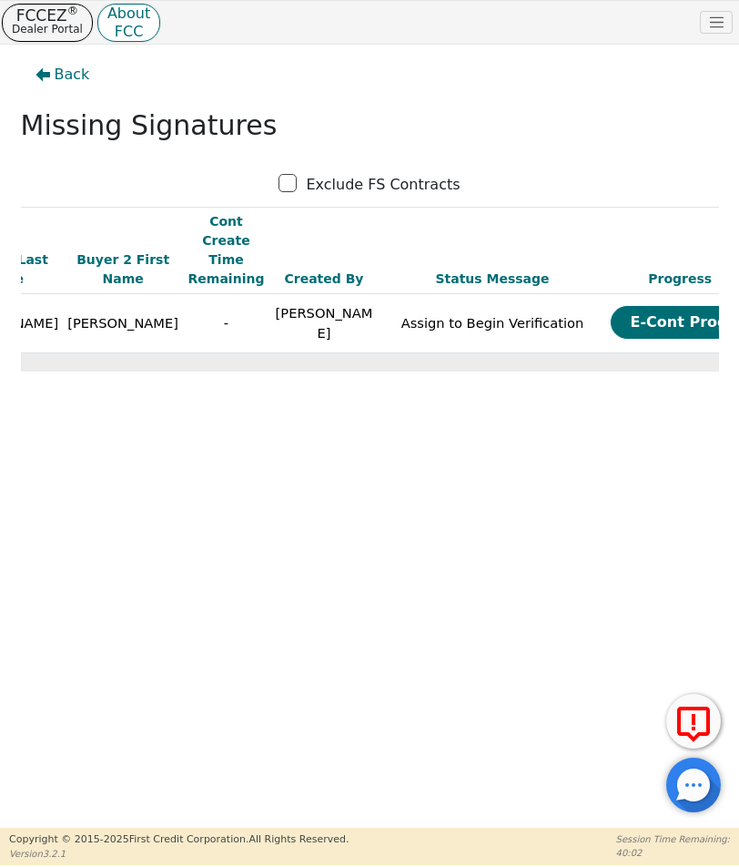
scroll to position [0, 463]
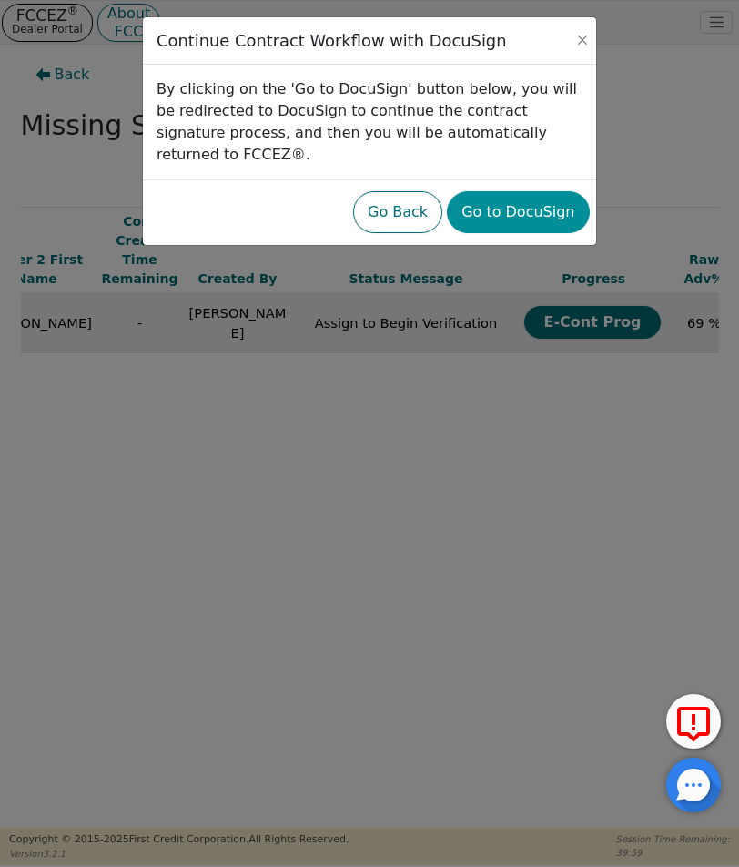
click at [502, 191] on button "Go to DocuSign" at bounding box center [518, 212] width 142 height 42
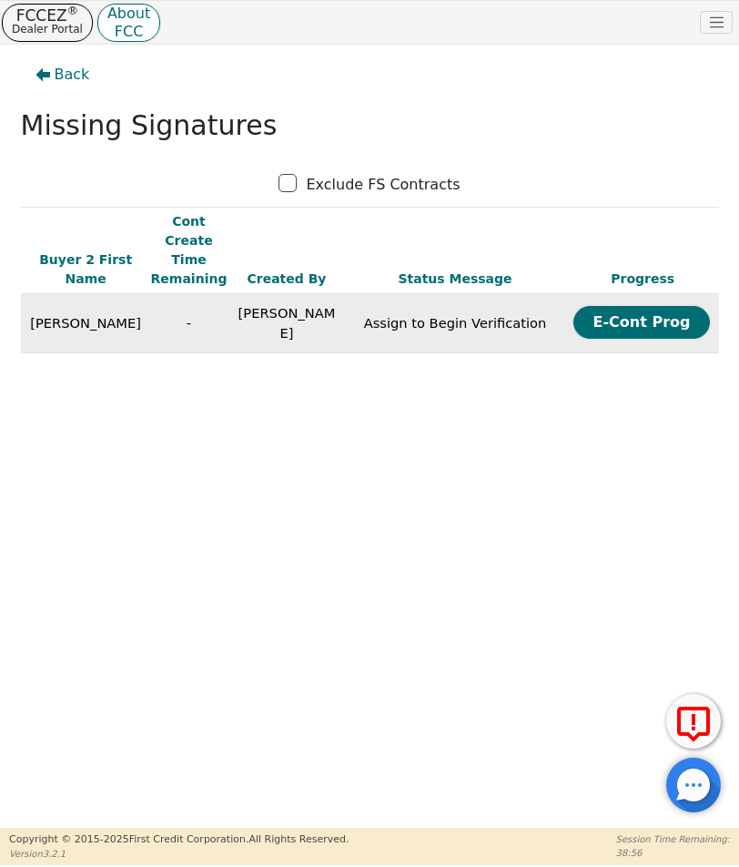
scroll to position [0, 463]
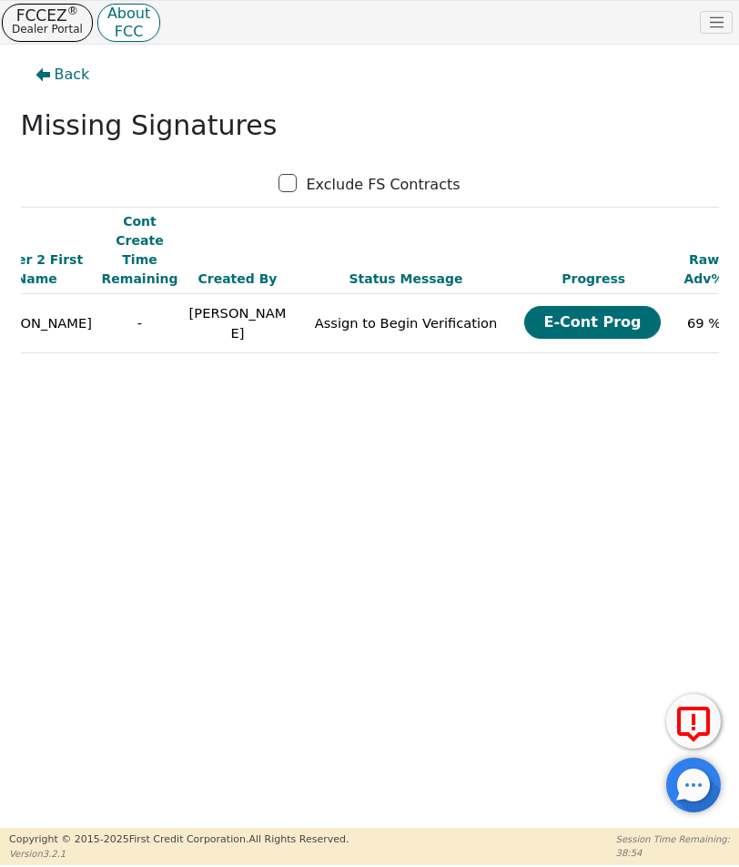
click at [65, 68] on span "Back" at bounding box center [73, 75] width 36 height 22
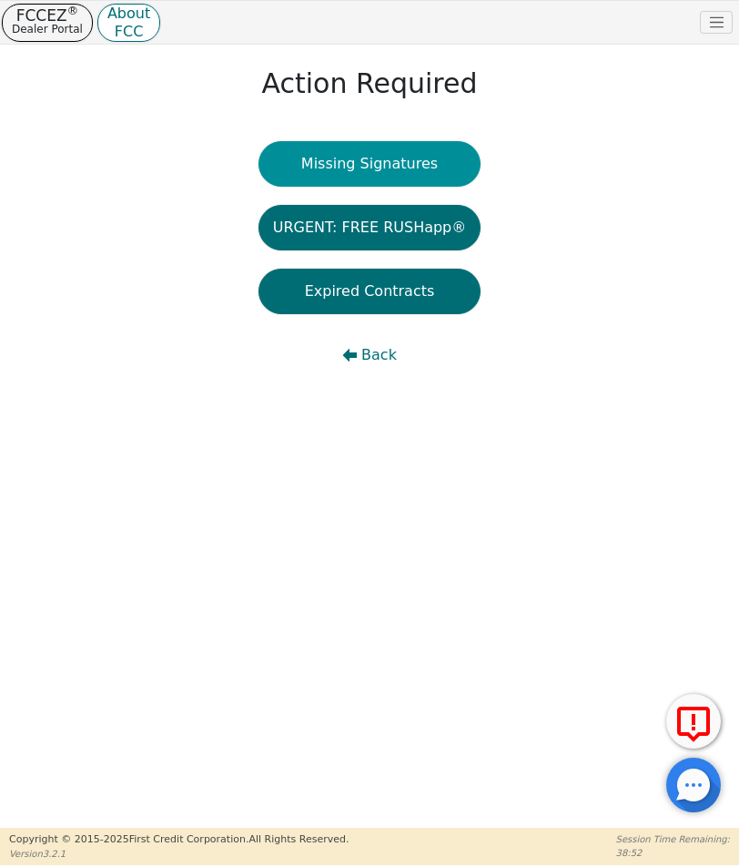
click at [297, 152] on button "Missing Signatures" at bounding box center [370, 164] width 223 height 46
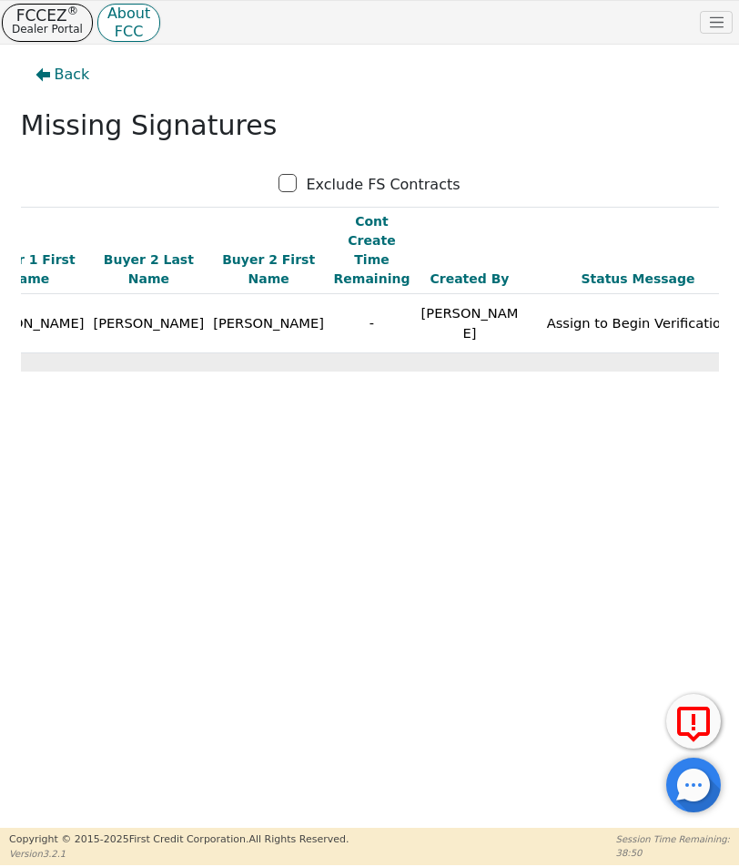
scroll to position [0, 463]
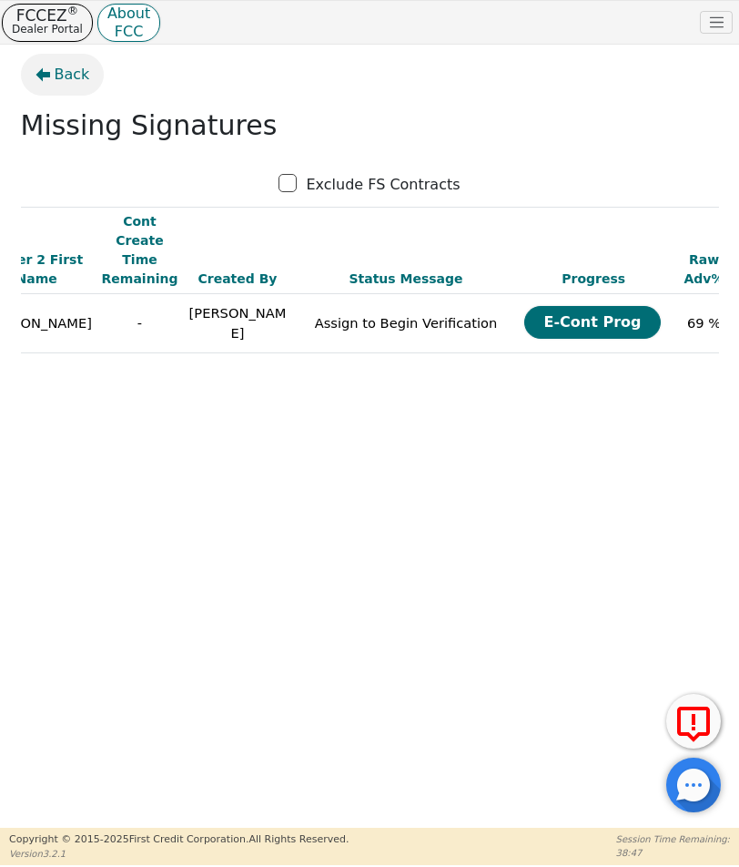
click at [64, 86] on button "Back" at bounding box center [63, 75] width 84 height 42
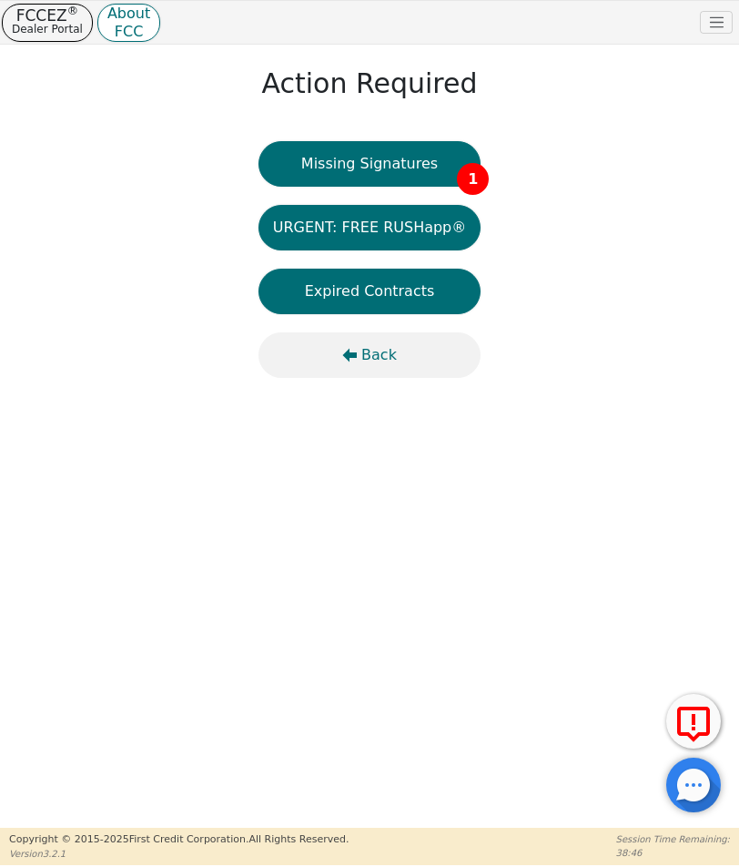
click at [352, 338] on button "Back" at bounding box center [370, 355] width 223 height 46
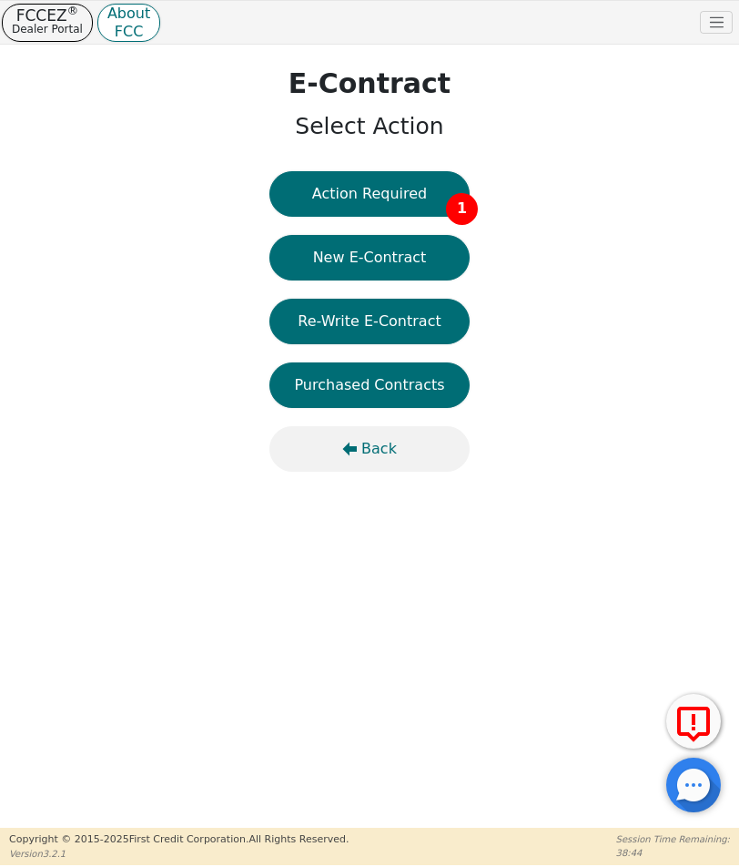
click at [346, 460] on button "Back" at bounding box center [369, 449] width 200 height 46
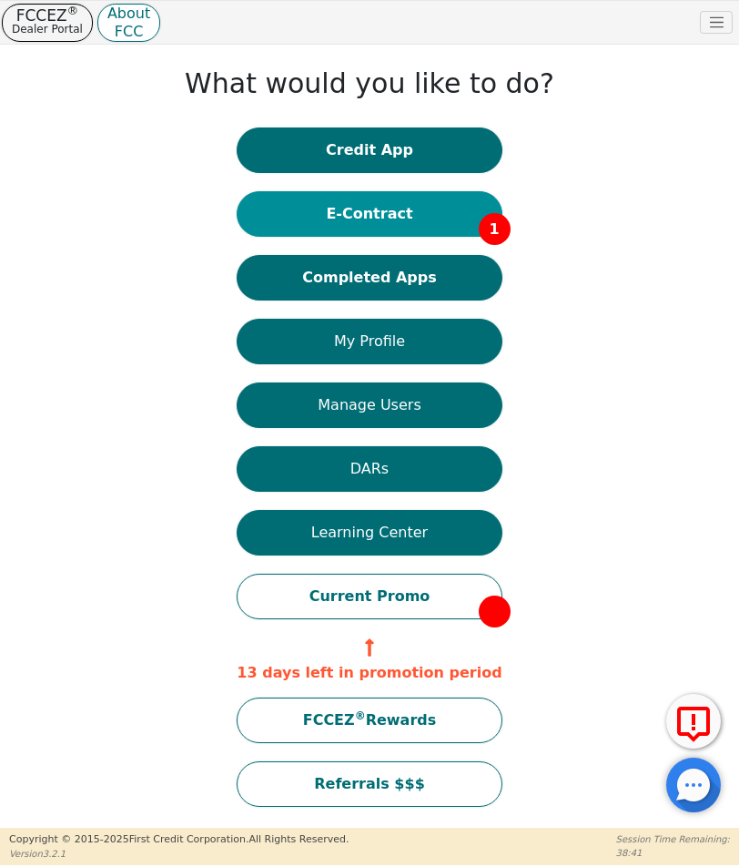
click at [354, 211] on button "E-Contract 1" at bounding box center [369, 214] width 265 height 46
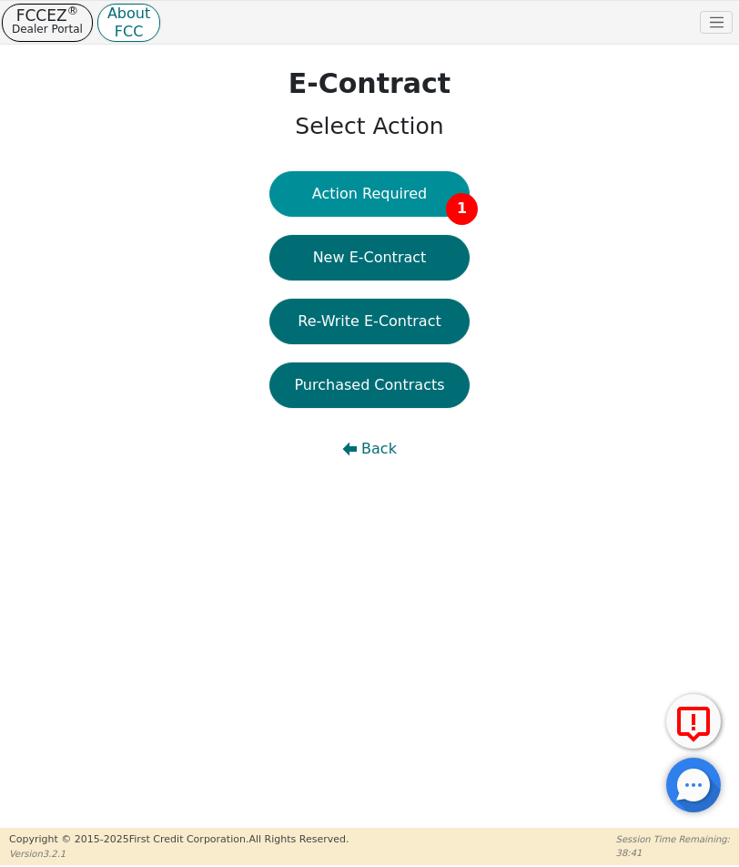
click at [354, 205] on button "Action Required 1" at bounding box center [369, 194] width 200 height 46
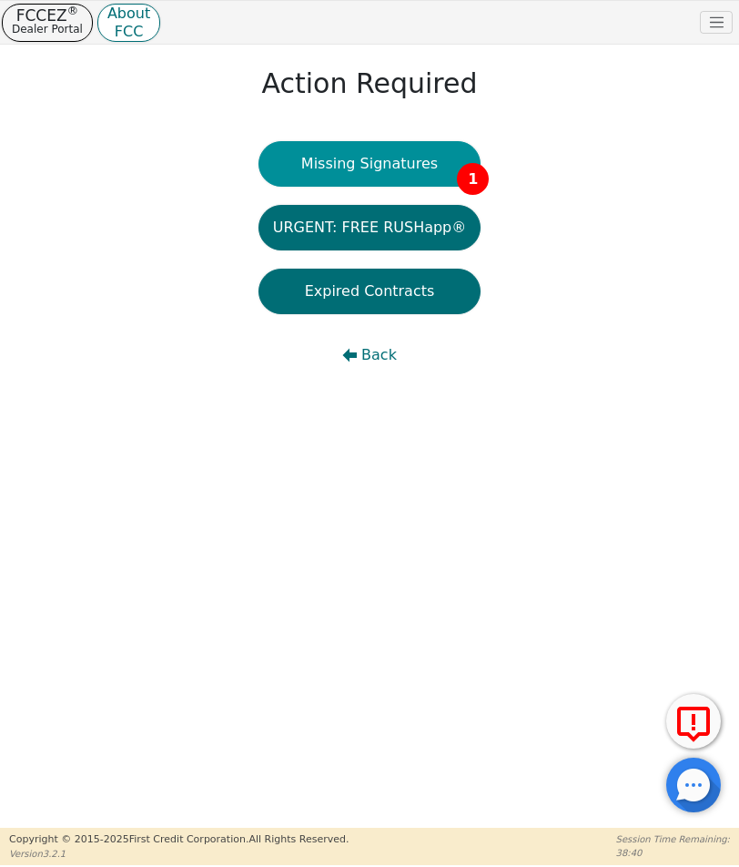
click at [348, 171] on button "Missing Signatures 1" at bounding box center [370, 164] width 223 height 46
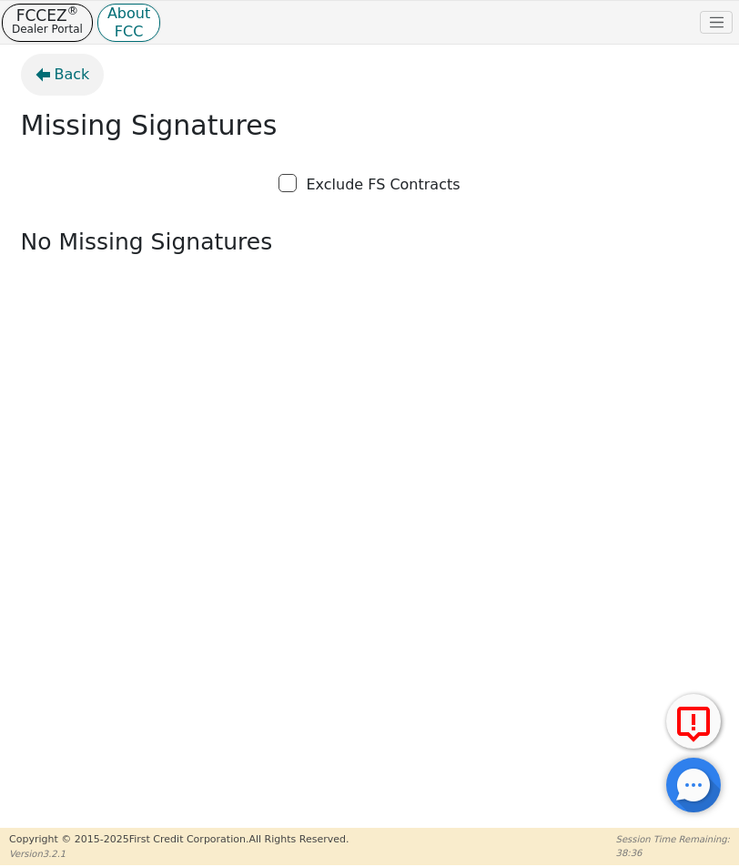
click at [31, 76] on button "Back" at bounding box center [63, 75] width 84 height 42
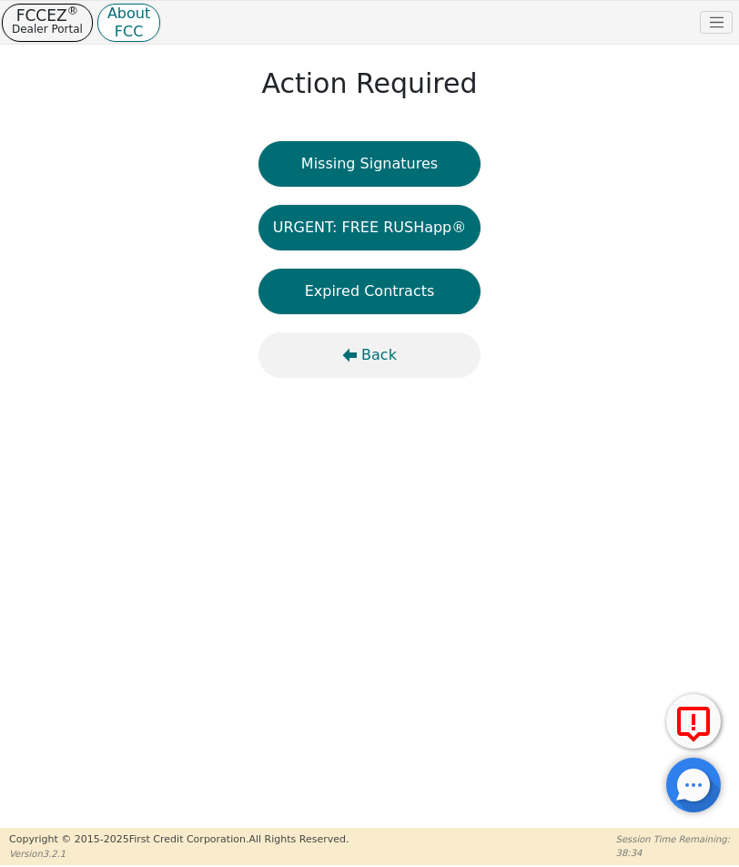
click at [363, 335] on button "Back" at bounding box center [370, 355] width 223 height 46
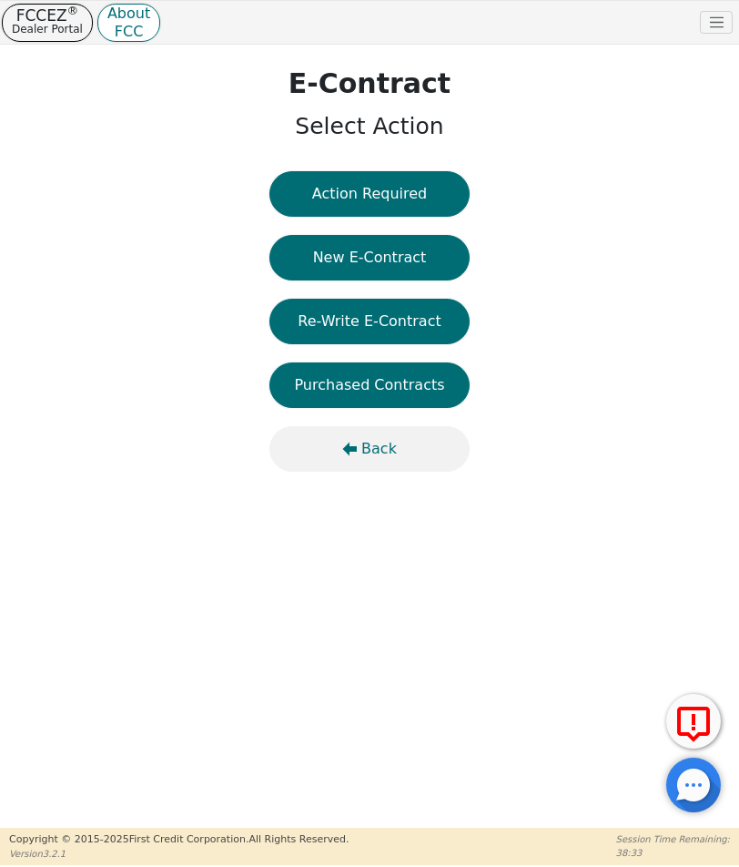
click at [359, 430] on button "Back" at bounding box center [369, 449] width 200 height 46
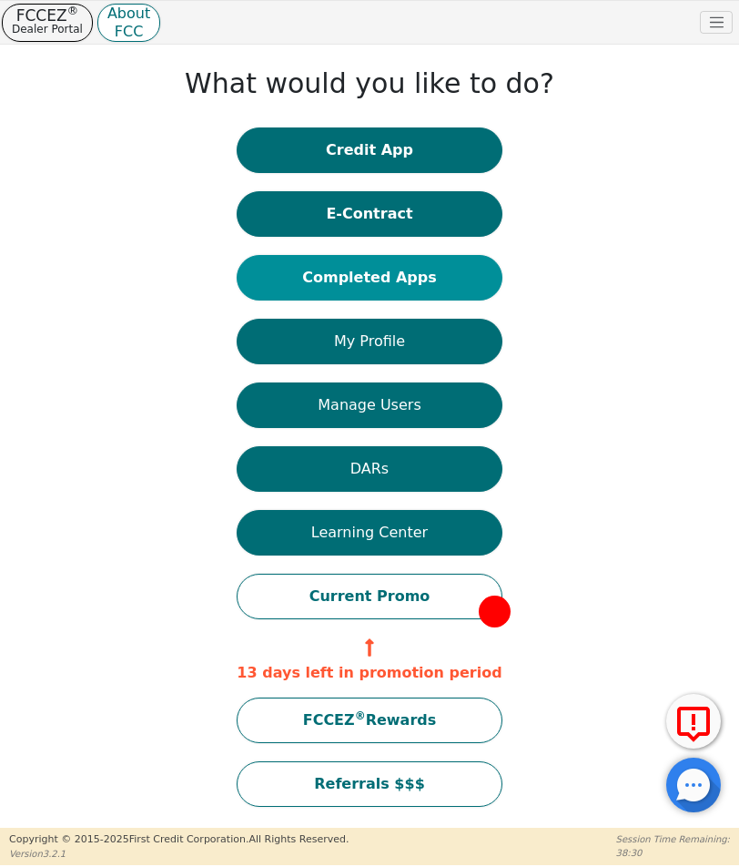
click at [375, 261] on button "Completed Apps" at bounding box center [369, 278] width 265 height 46
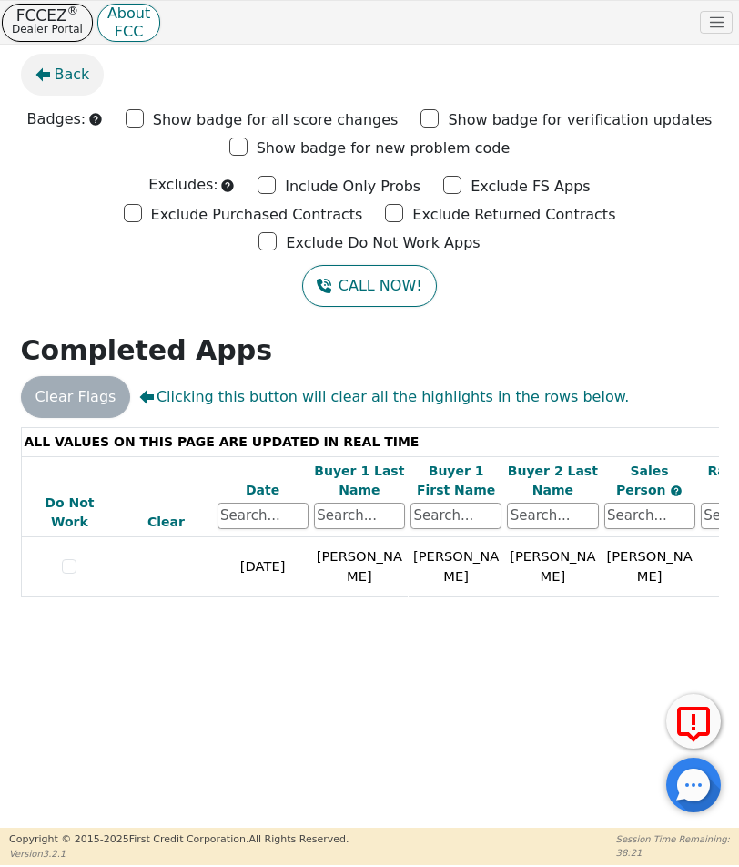
click at [65, 67] on span "Back" at bounding box center [73, 75] width 36 height 22
